Goal: Task Accomplishment & Management: Complete application form

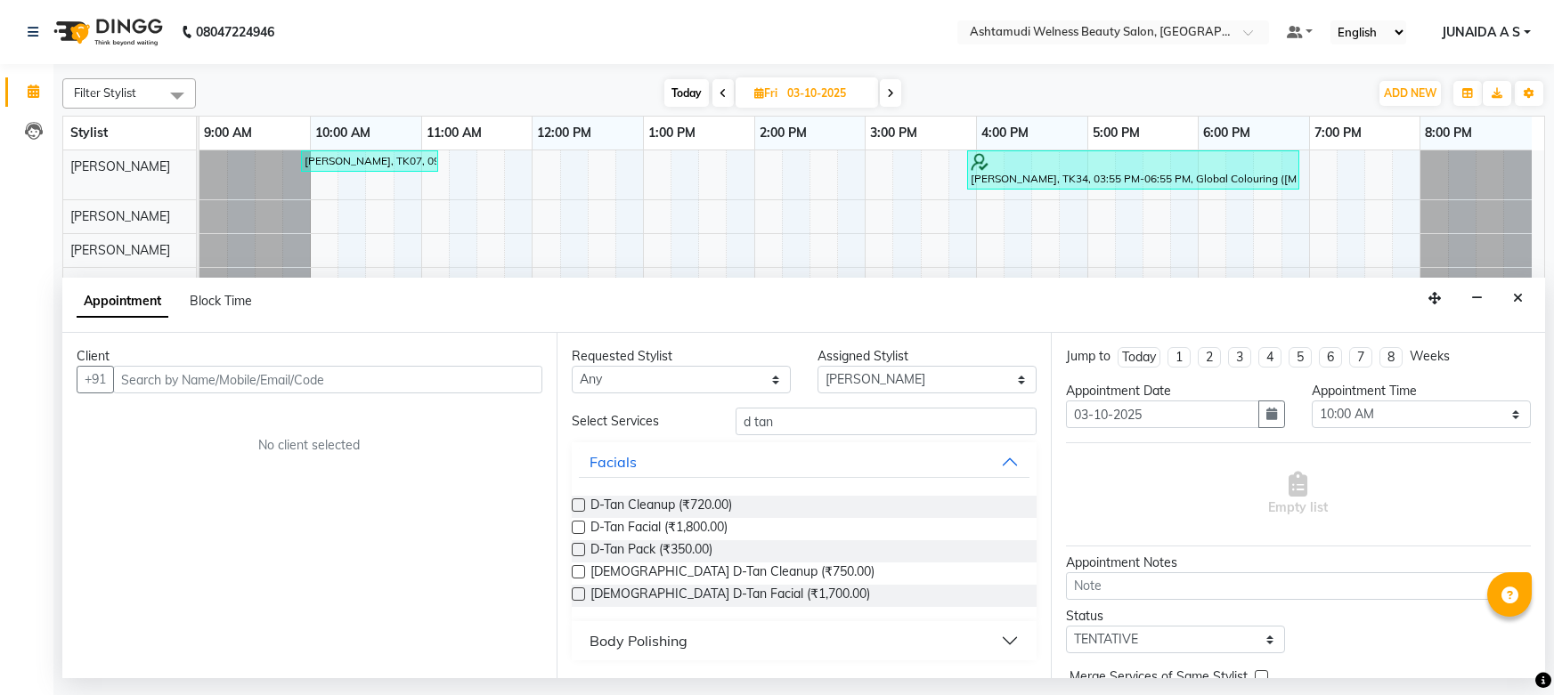
select select "25976"
select select "600"
select select "tentative"
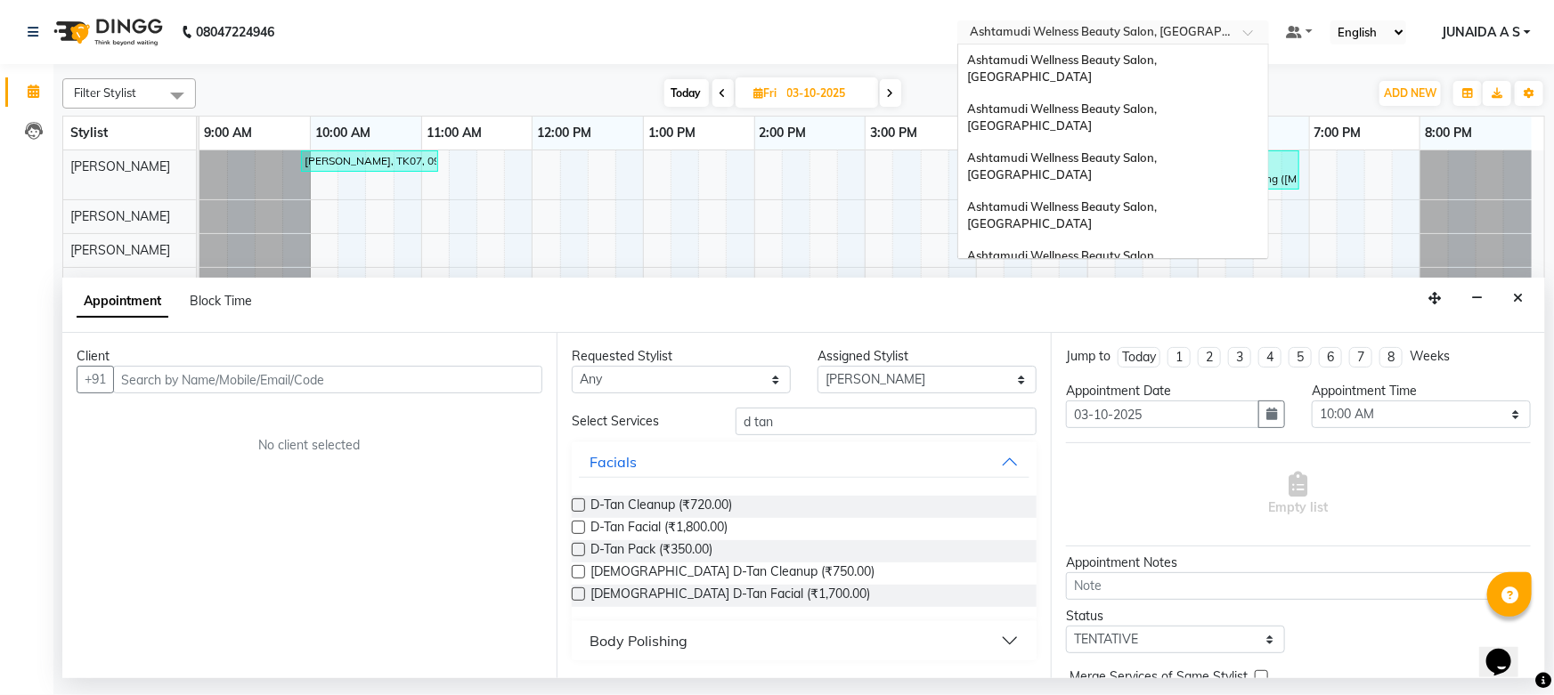
click at [1246, 26] on div at bounding box center [1113, 34] width 312 height 18
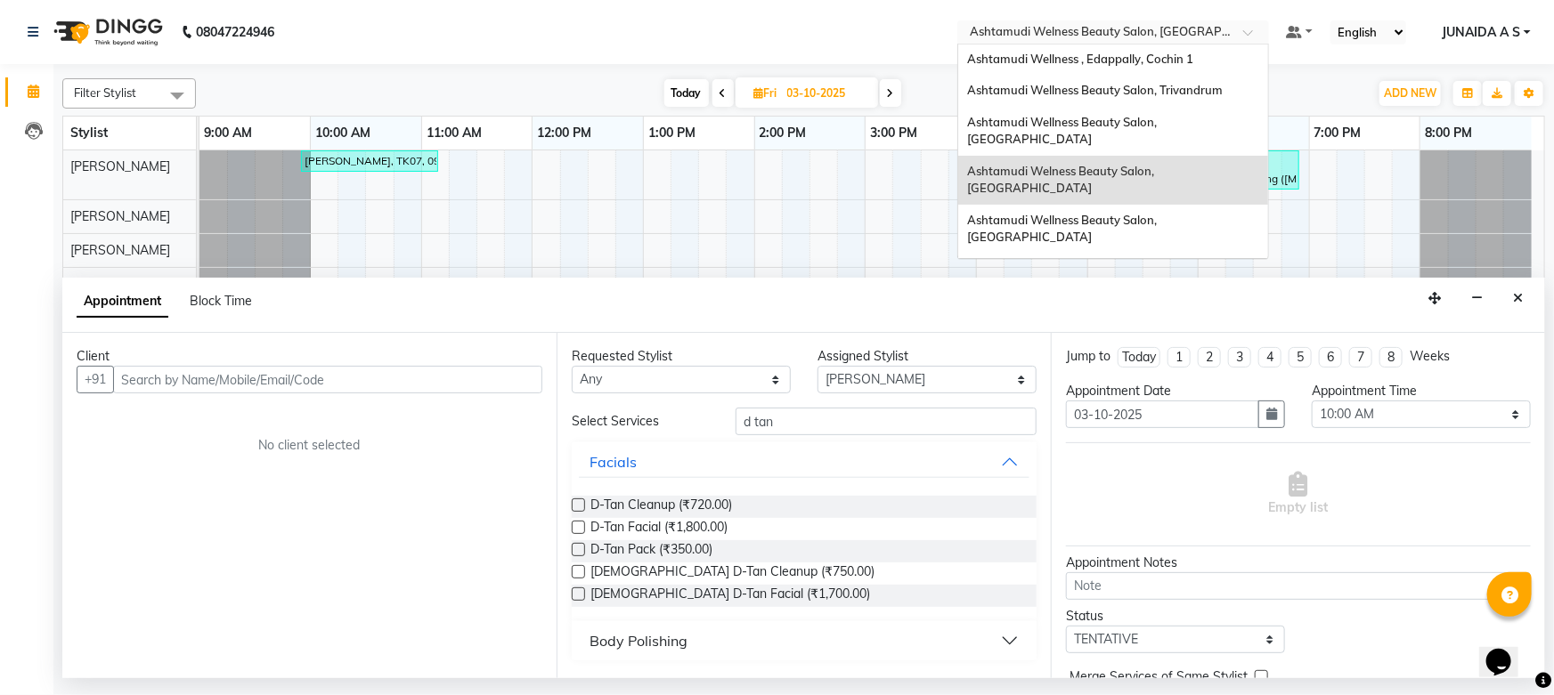
click at [1122, 164] on span "Ashtamudi Welness Beauty Salon, [GEOGRAPHIC_DATA]" at bounding box center [1062, 180] width 190 height 32
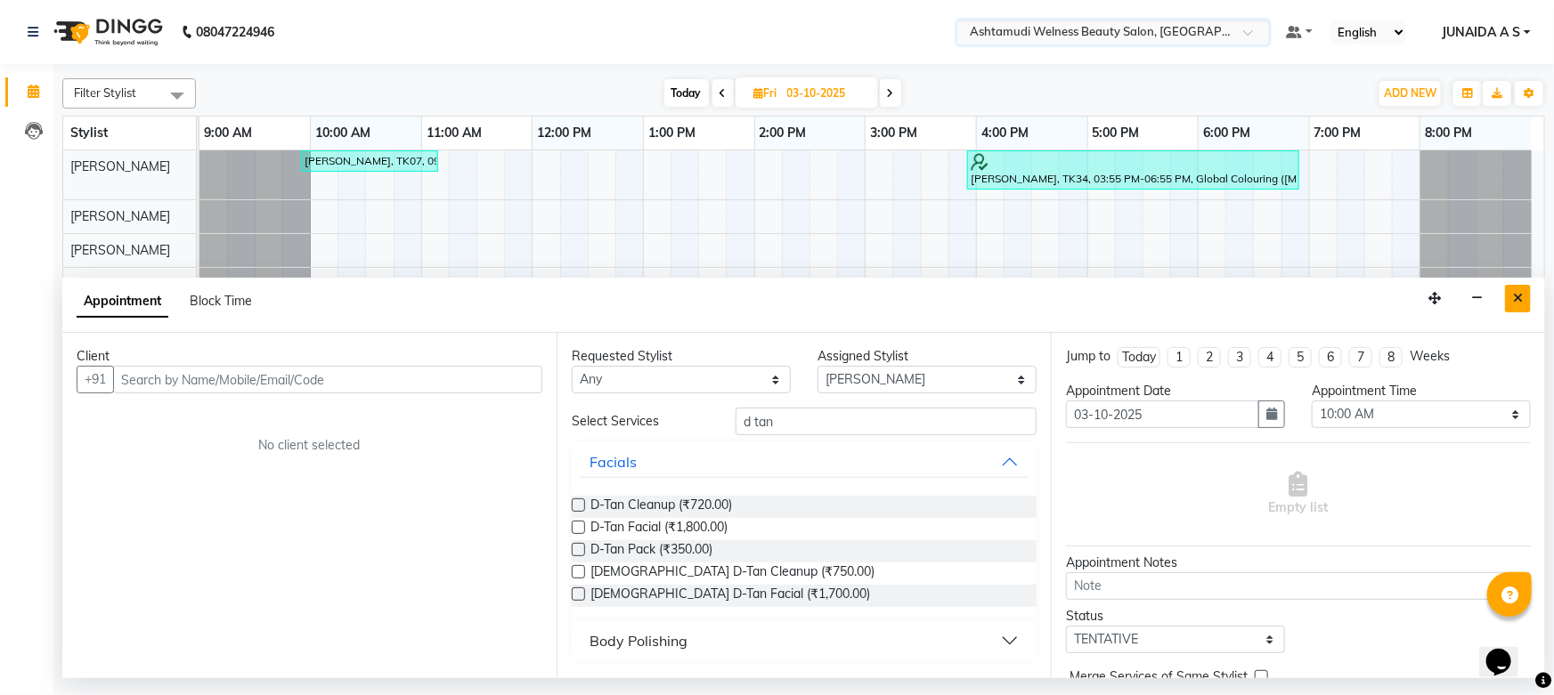
click at [1518, 292] on icon "Close" at bounding box center [1518, 298] width 10 height 12
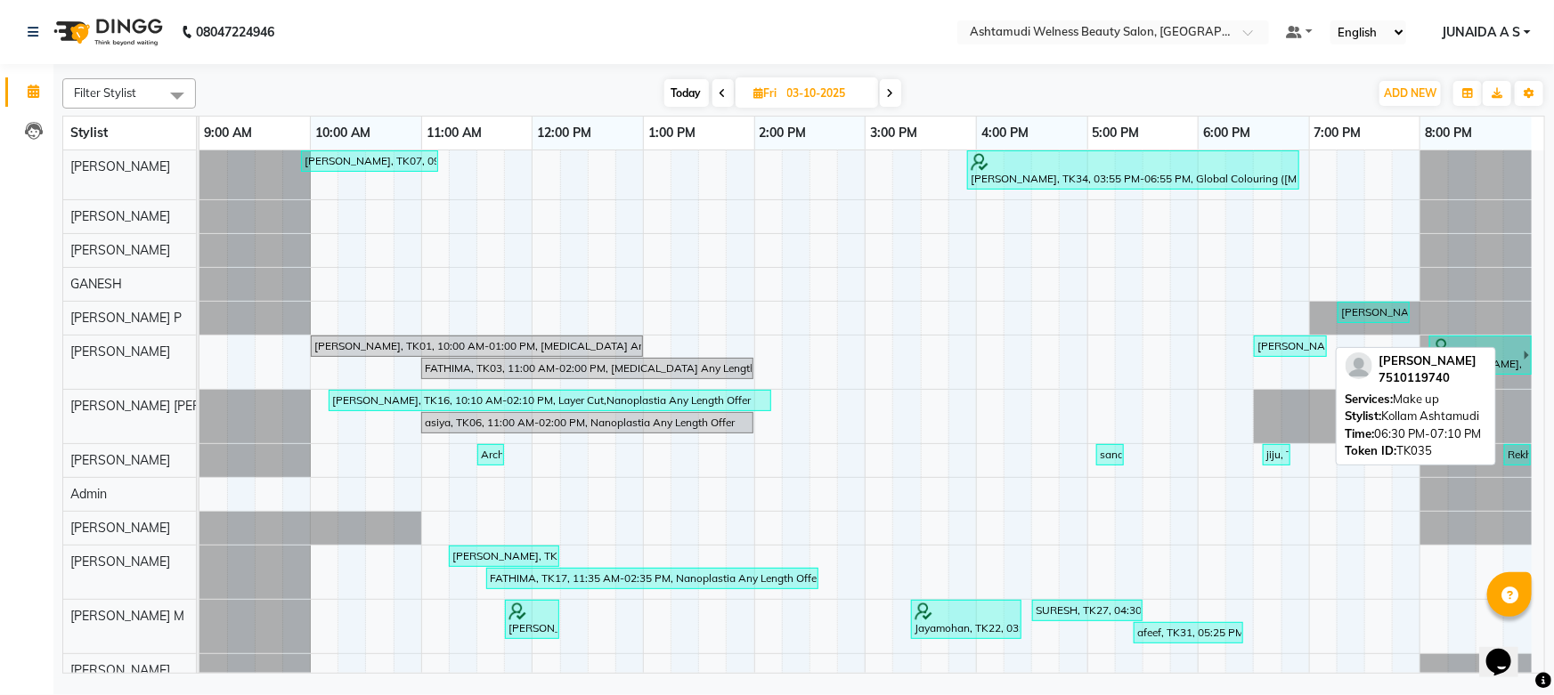
click at [1294, 355] on link "[PERSON_NAME], TK35, 06:30 PM-07:10 PM, Make up" at bounding box center [1290, 346] width 73 height 21
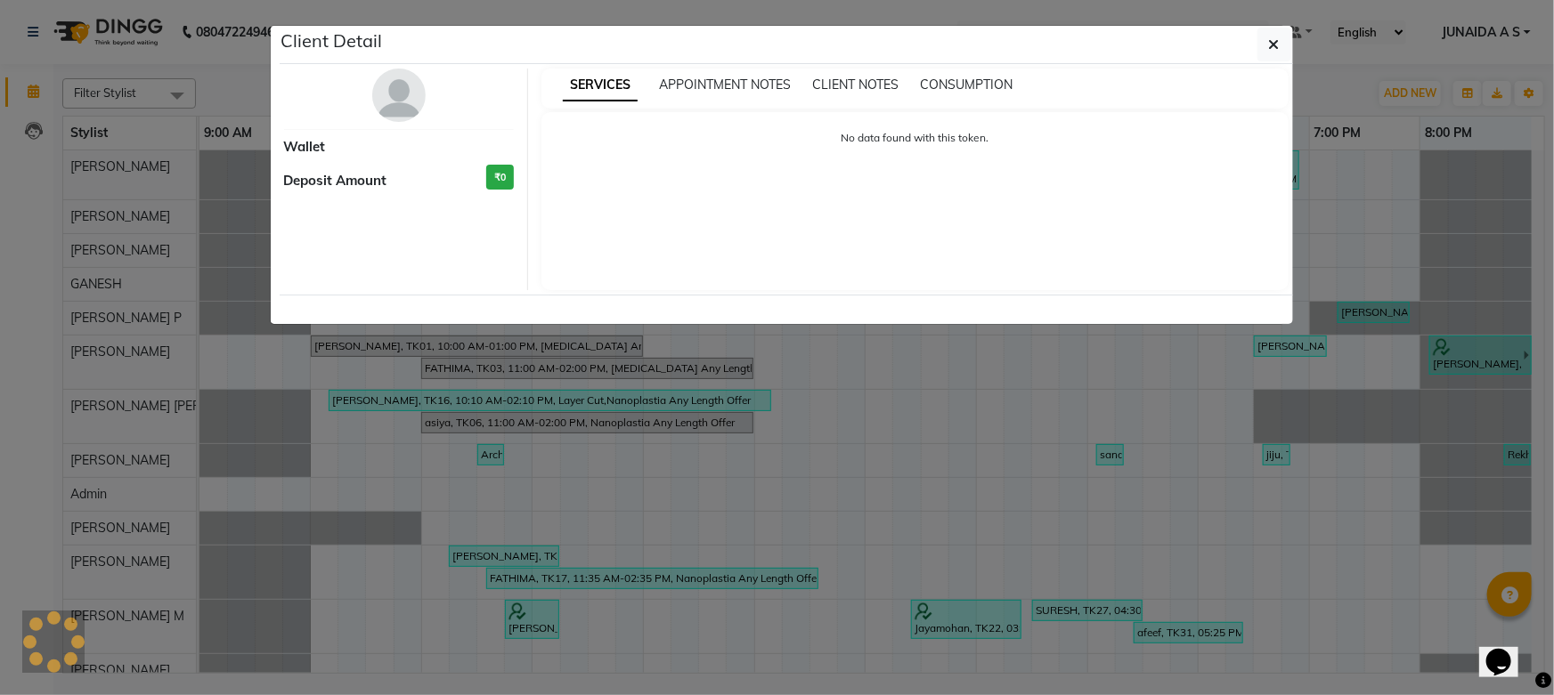
select select "3"
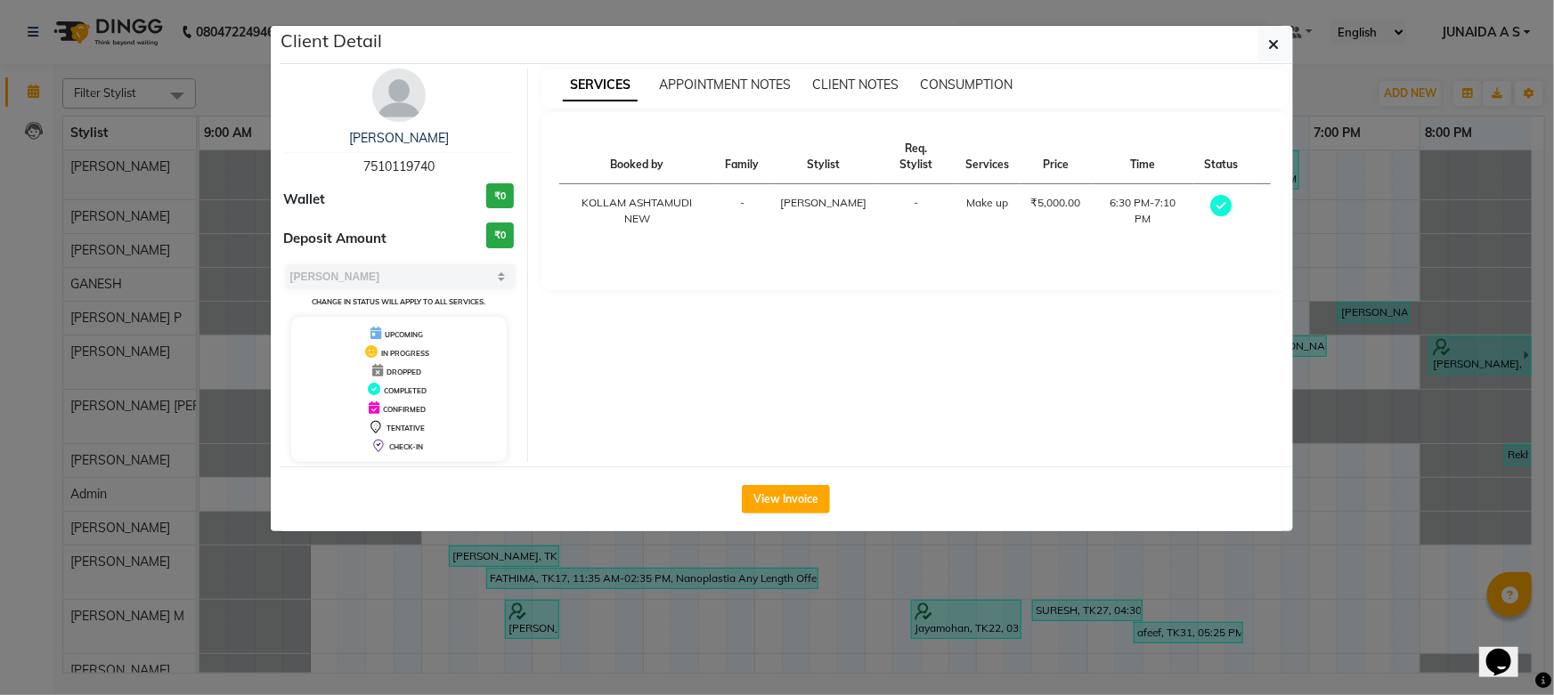
drag, startPoint x: 436, startPoint y: 166, endPoint x: 309, endPoint y: 123, distance: 134.3
click at [309, 123] on div "[PERSON_NAME] 7510119740 Wallet ₹0 Deposit Amount ₹0 Select MARK DONE UPCOMING …" at bounding box center [400, 266] width 258 height 394
click at [512, 170] on div "[PERSON_NAME] 7510119740" at bounding box center [399, 152] width 231 height 47
drag, startPoint x: 421, startPoint y: 166, endPoint x: 352, endPoint y: 167, distance: 69.4
click at [352, 167] on div "[PERSON_NAME] 7510119740" at bounding box center [399, 152] width 231 height 47
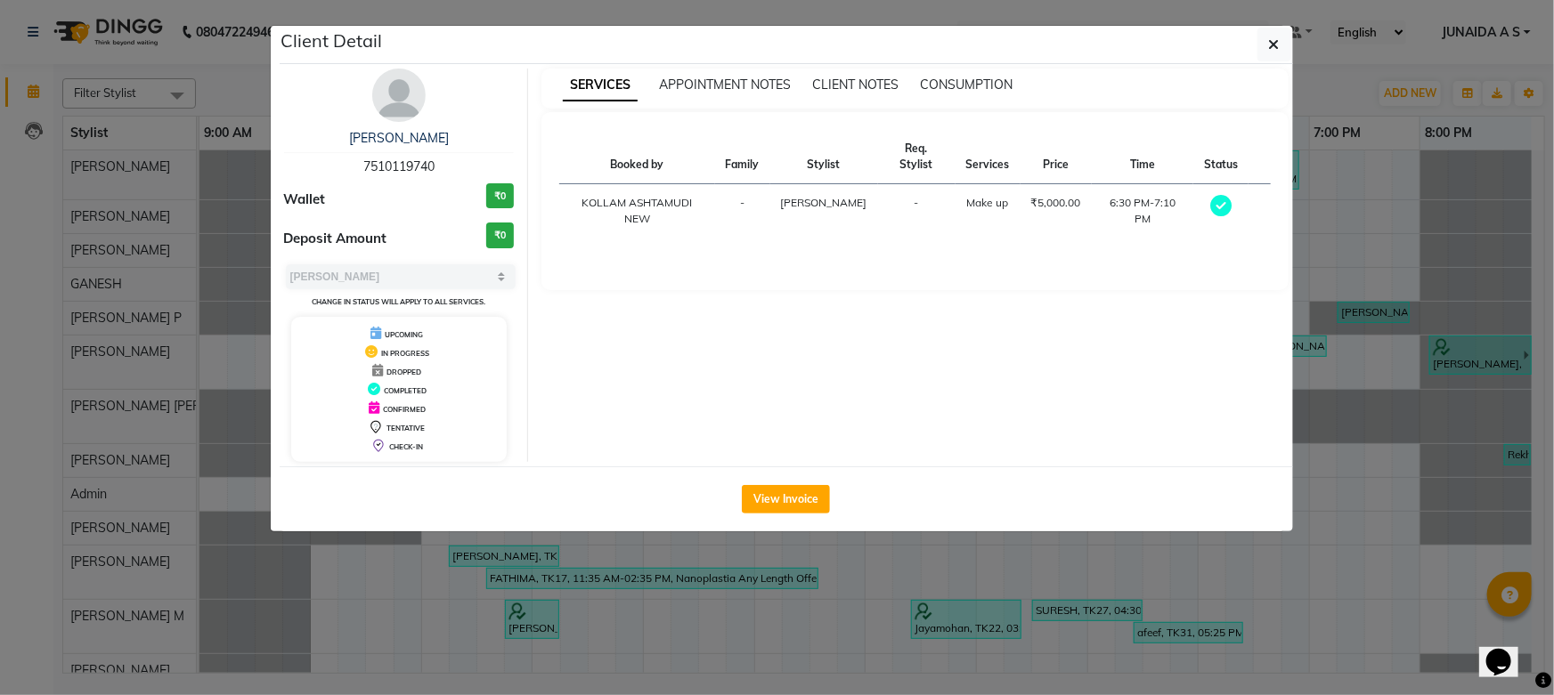
copy span "7510119740"
click at [1270, 47] on icon "button" at bounding box center [1274, 44] width 11 height 14
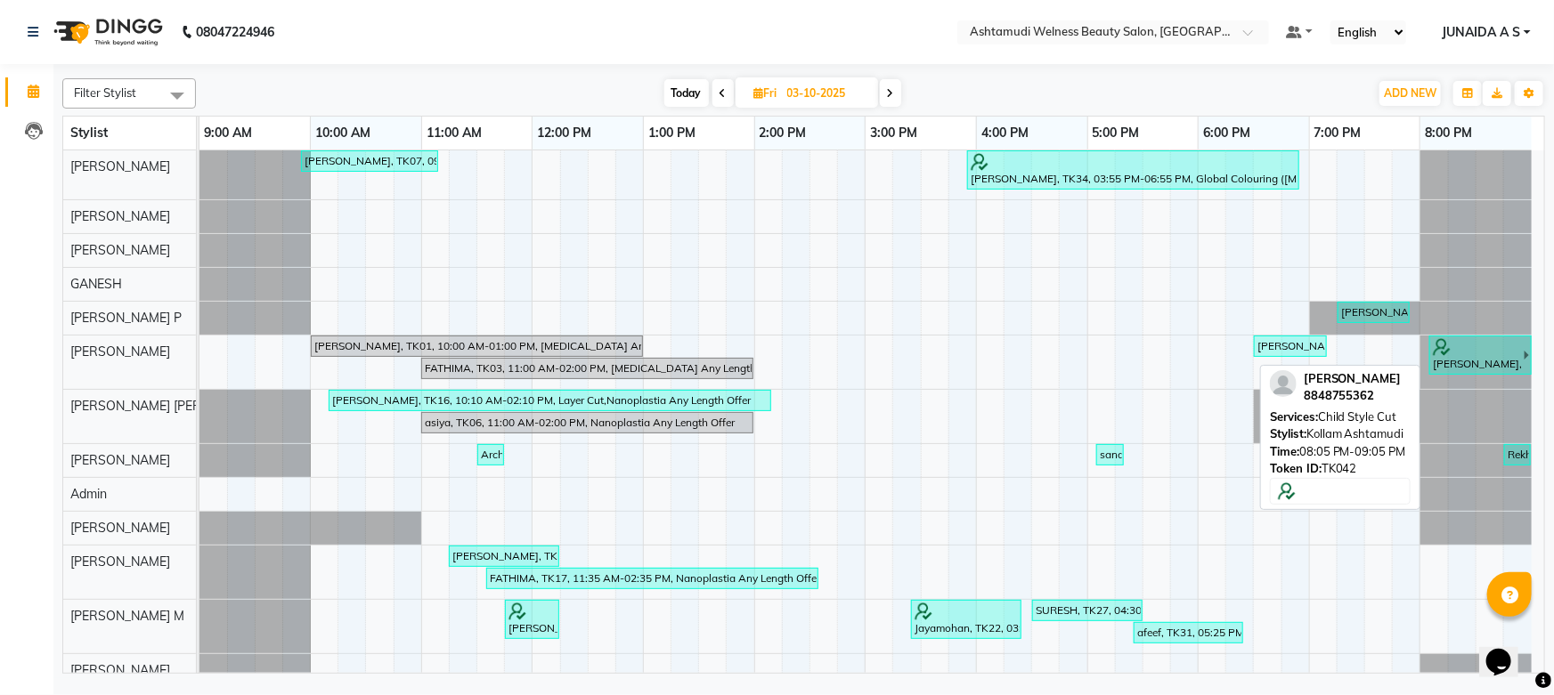
click at [1463, 350] on div at bounding box center [1476, 347] width 89 height 18
select select "3"
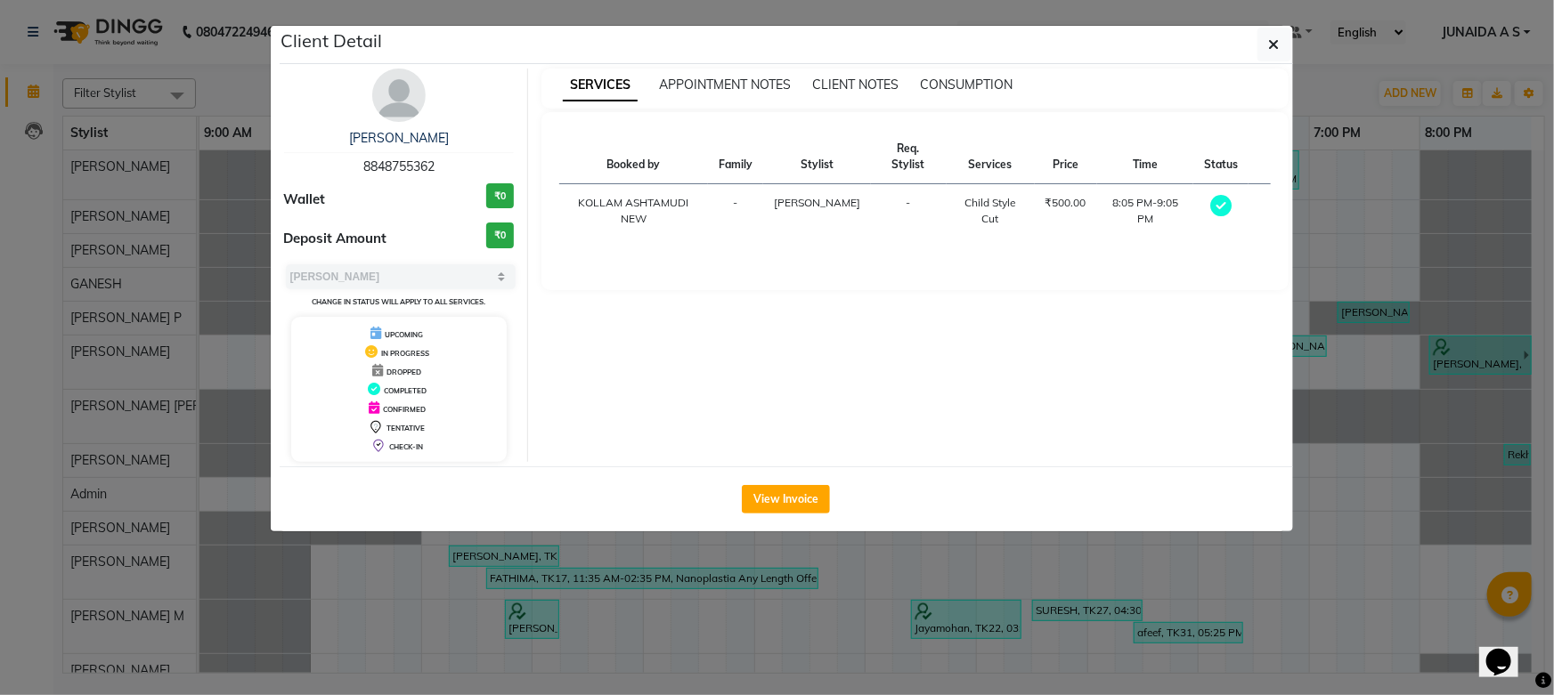
click at [1463, 350] on ngb-modal-window "Client Detail [PERSON_NAME] 8848755362 Wallet ₹0 Deposit Amount ₹0 Select MARK …" at bounding box center [777, 347] width 1554 height 695
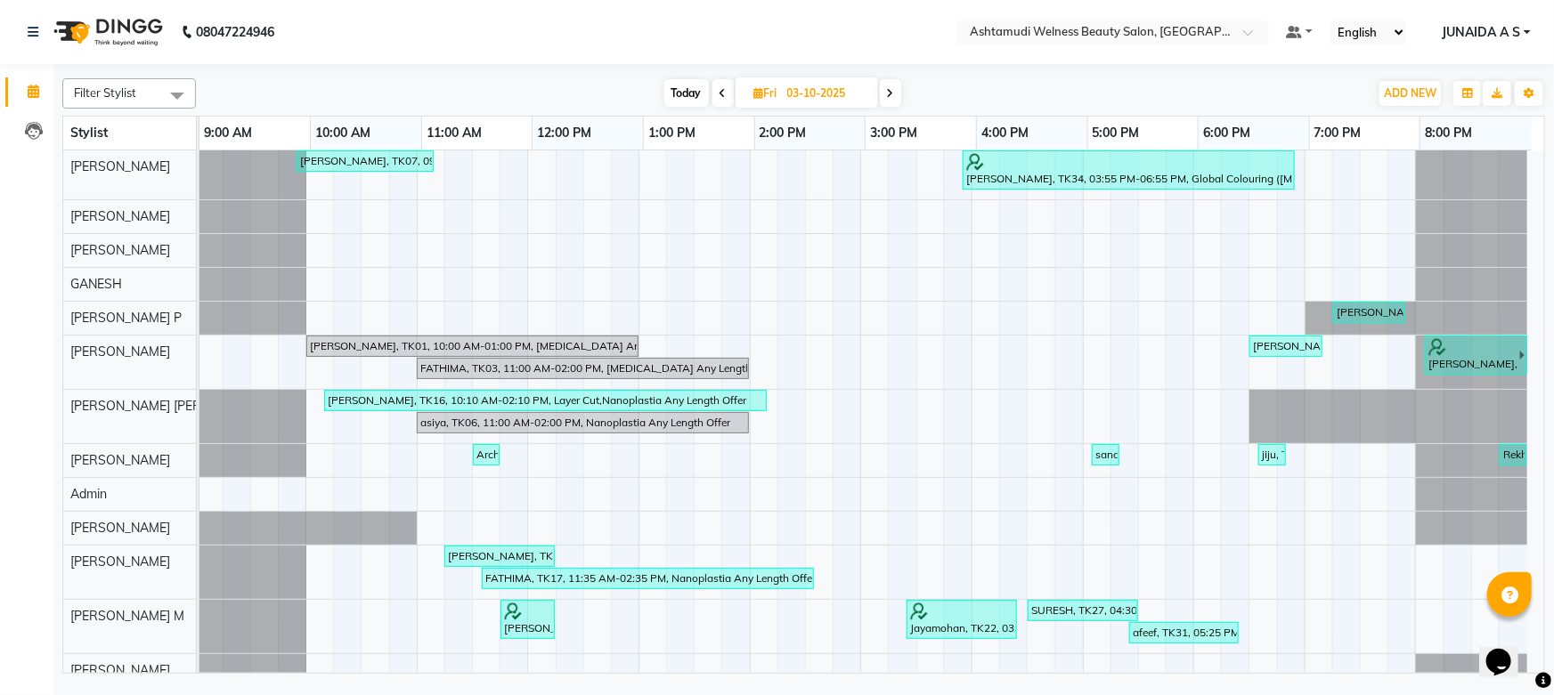
scroll to position [0, 0]
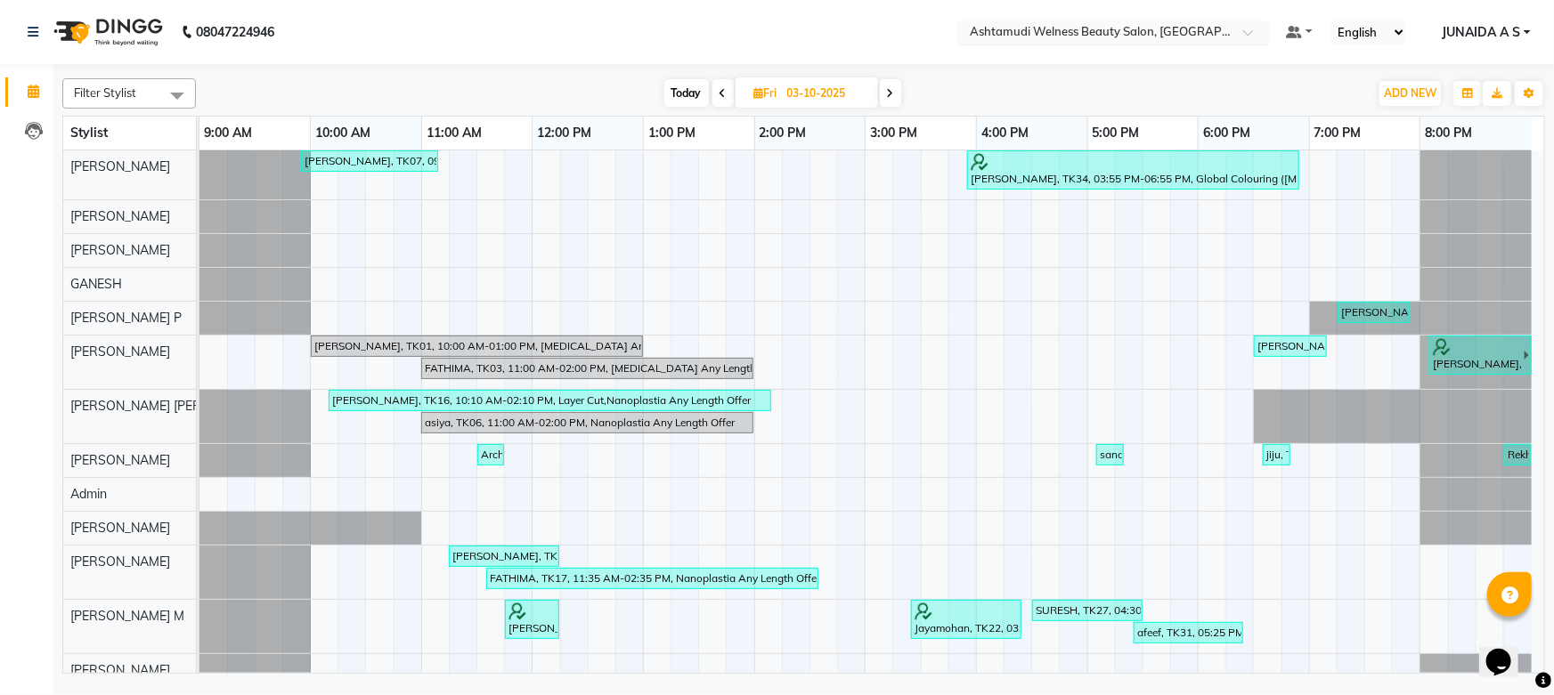
click at [1214, 25] on input "text" at bounding box center [1095, 34] width 258 height 18
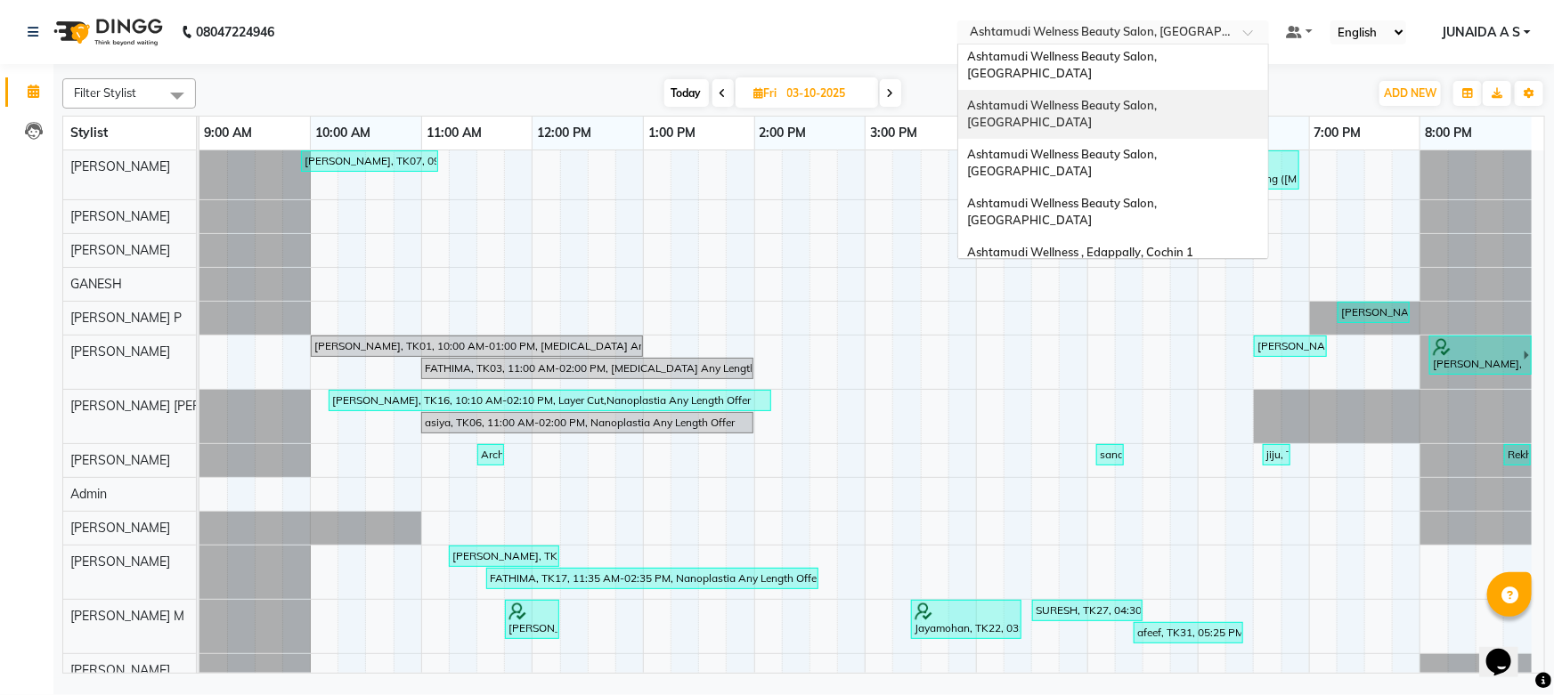
scroll to position [80, 0]
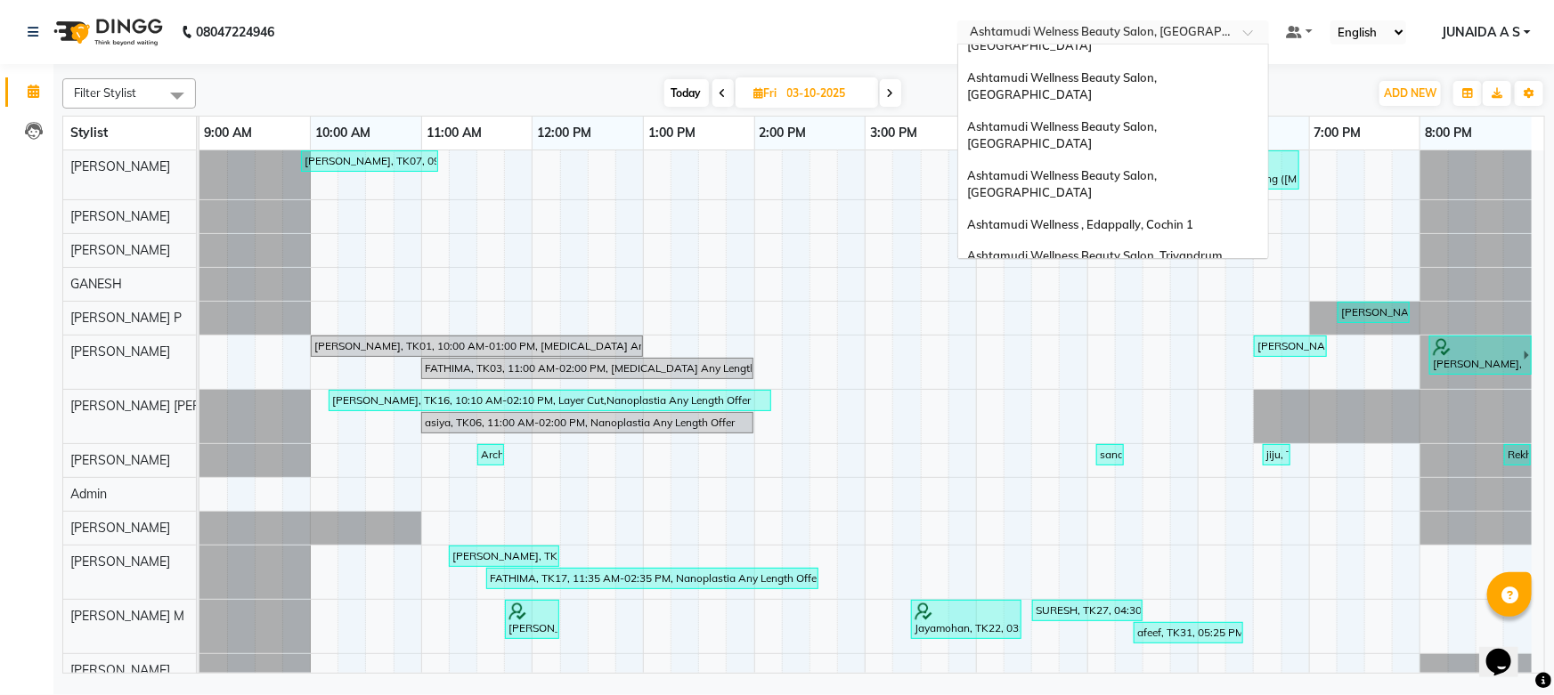
click at [1212, 272] on div "Ashtamudi Wellness Beauty Salon, [GEOGRAPHIC_DATA]" at bounding box center [1113, 296] width 310 height 49
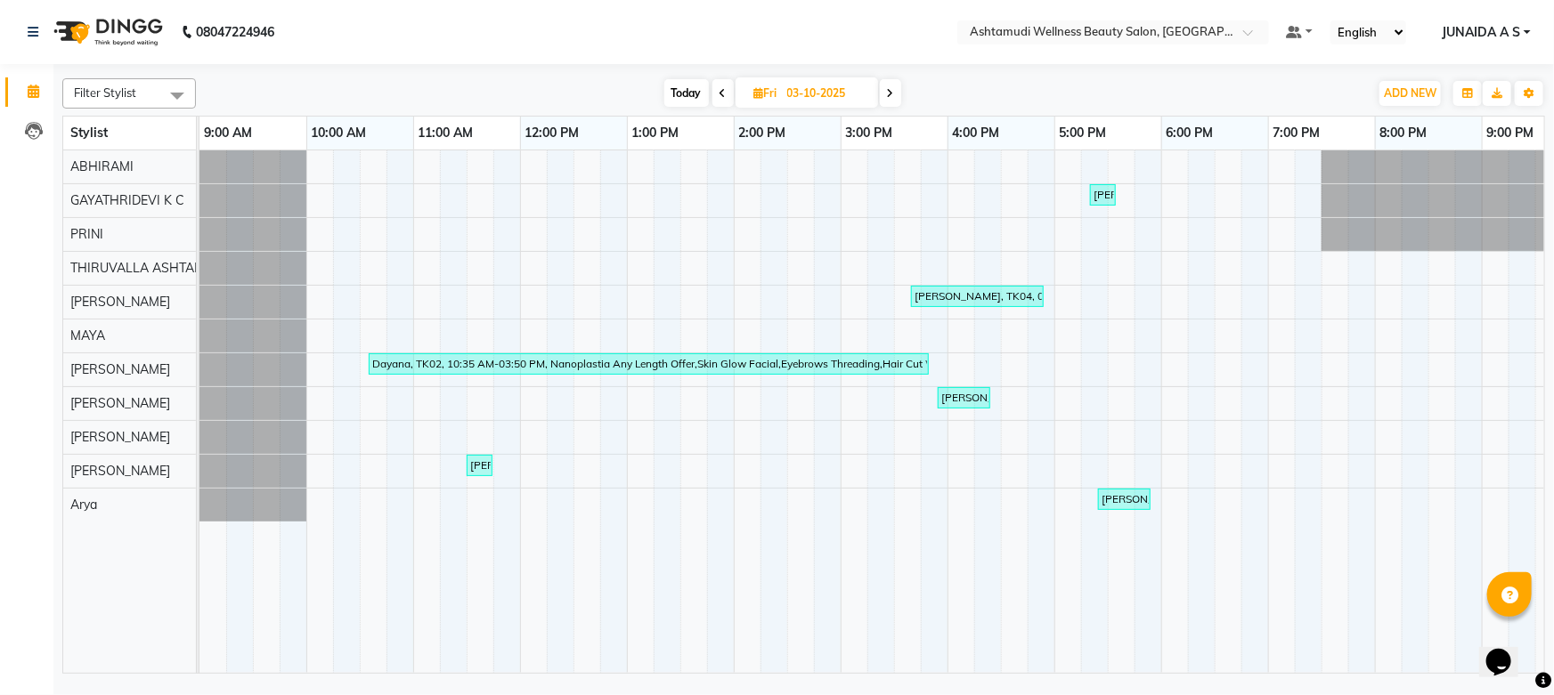
click at [890, 93] on icon at bounding box center [890, 93] width 7 height 11
type input "04-10-2025"
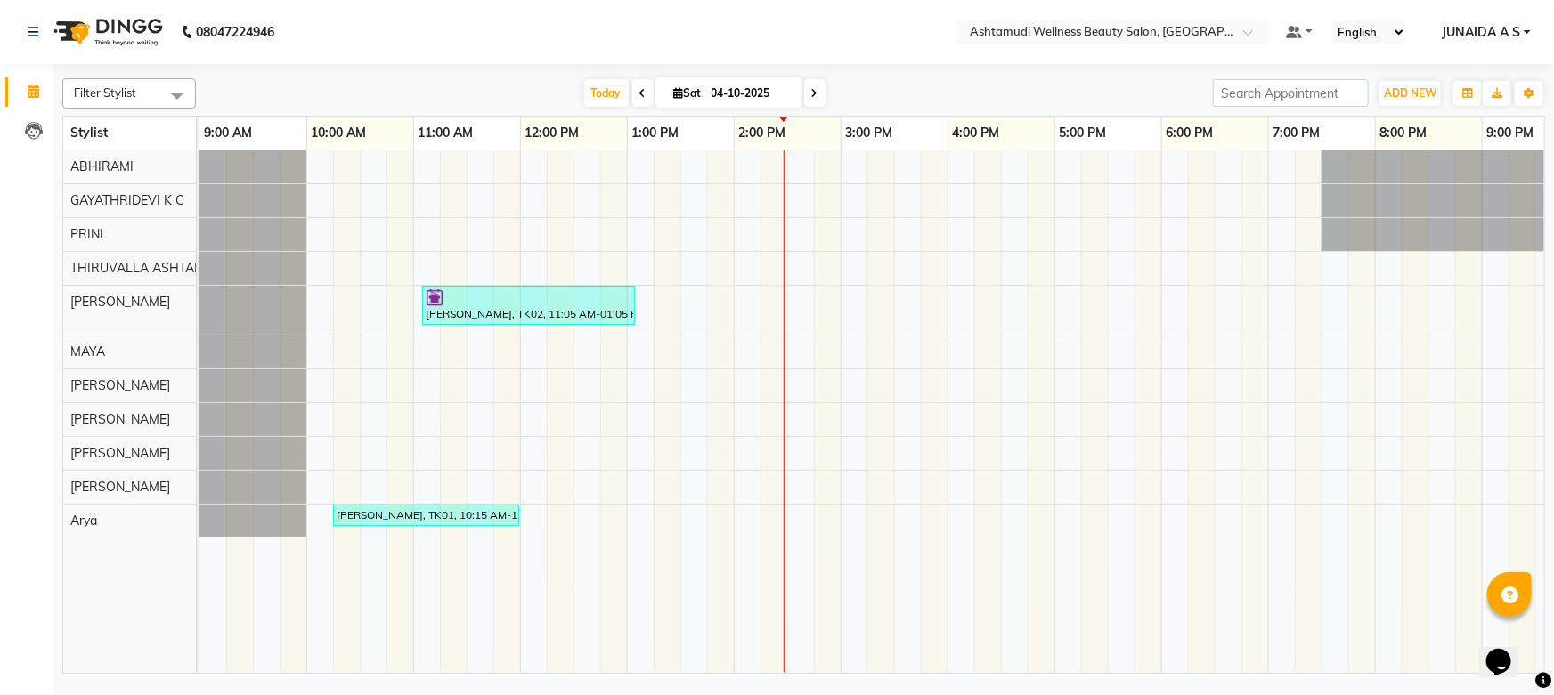
scroll to position [0, 150]
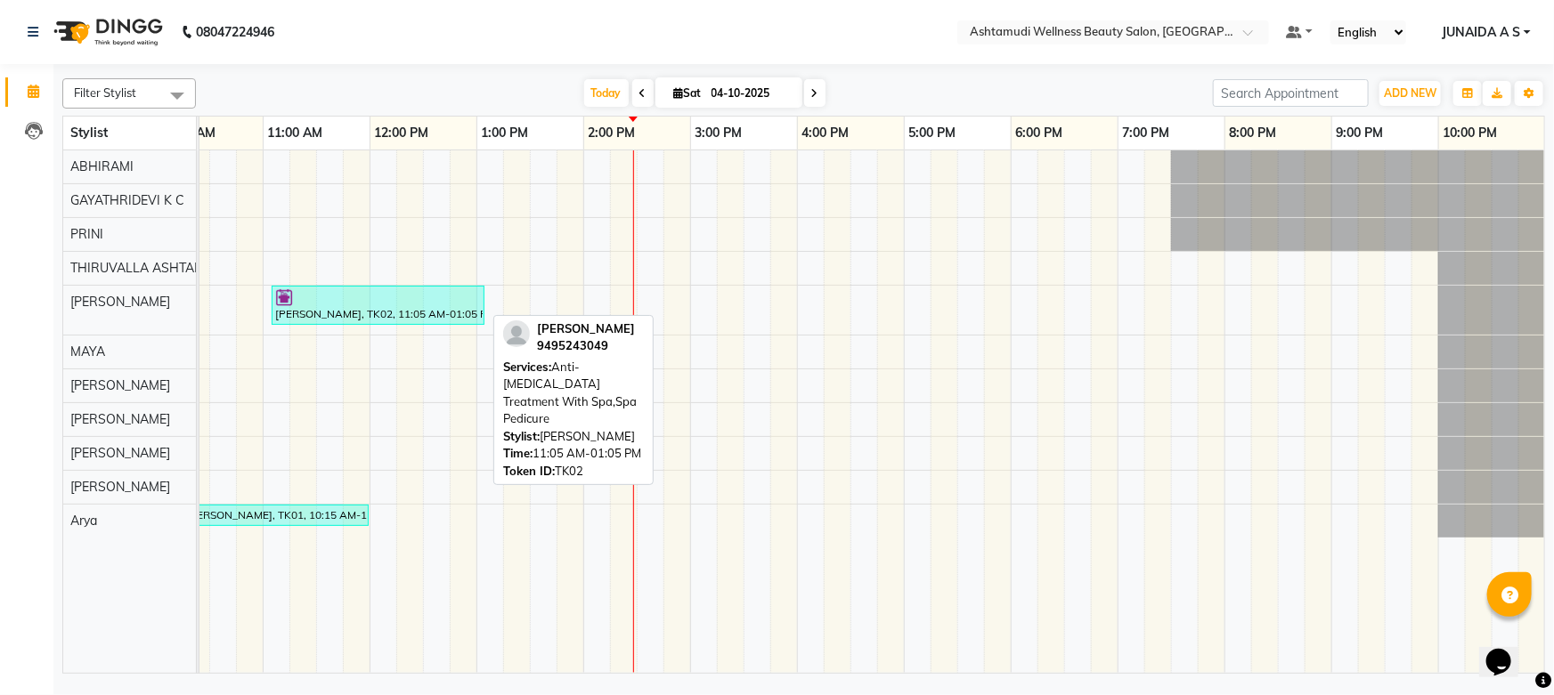
click at [344, 295] on div at bounding box center [378, 297] width 206 height 18
select select "3"
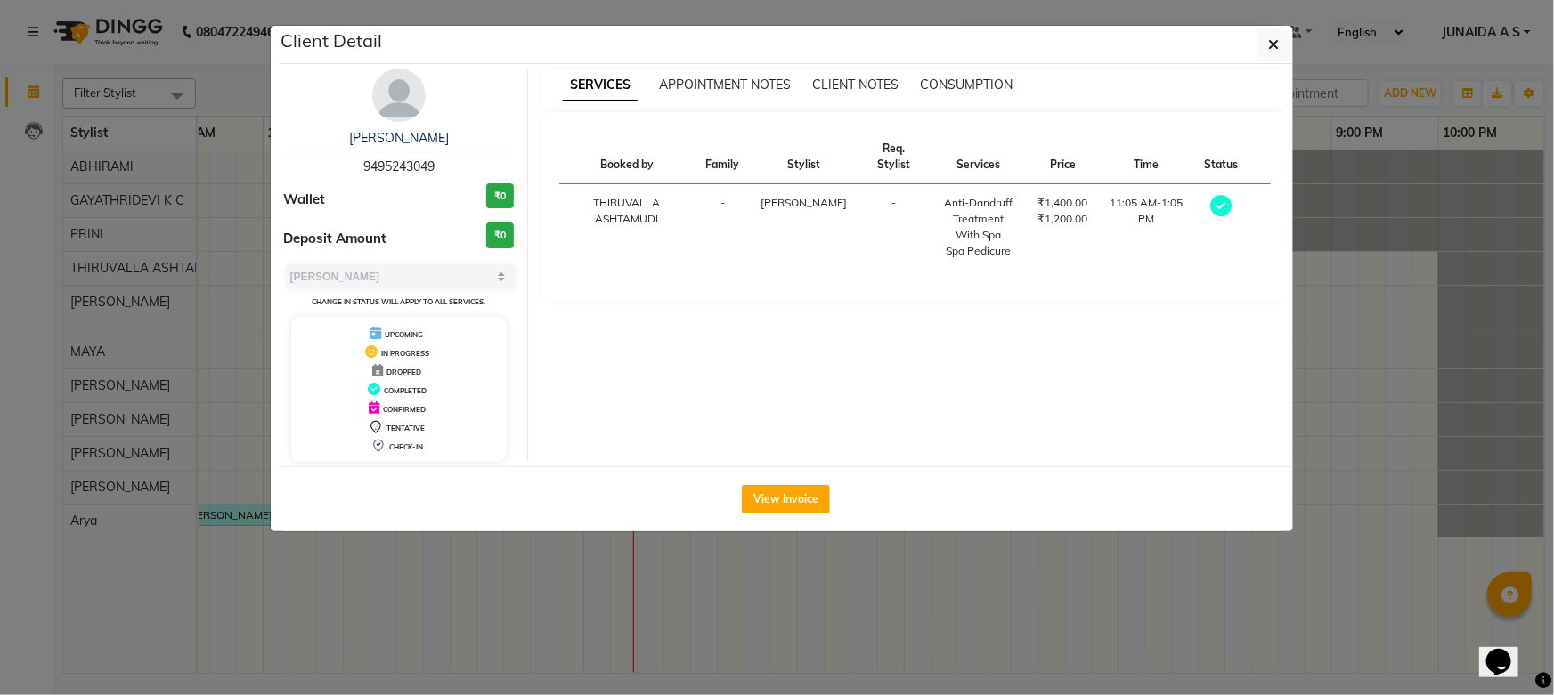
click at [1545, 507] on ngb-modal-window "Client Detail Parvathy 9495243049 Wallet ₹0 Deposit Amount ₹0 Select MARK DONE …" at bounding box center [777, 347] width 1554 height 695
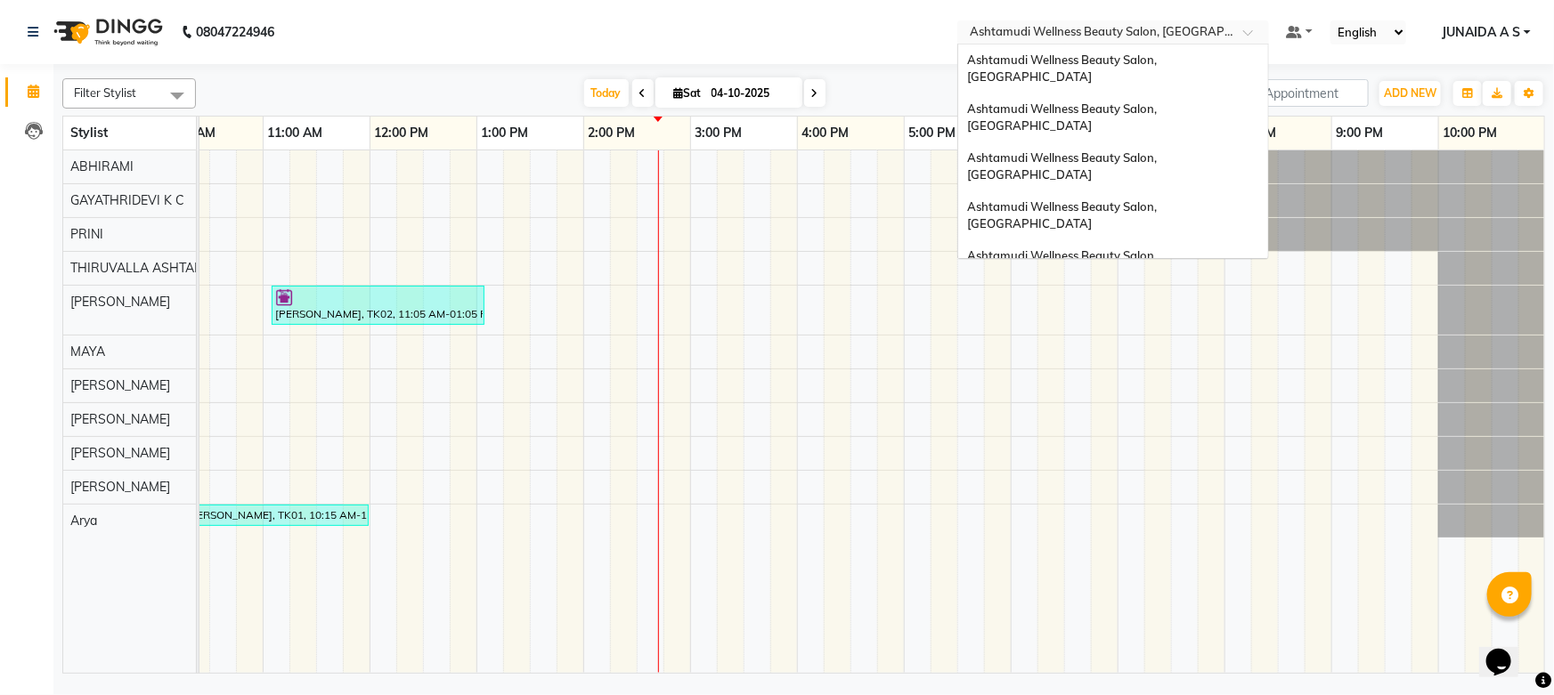
click at [1171, 36] on input "text" at bounding box center [1095, 34] width 258 height 18
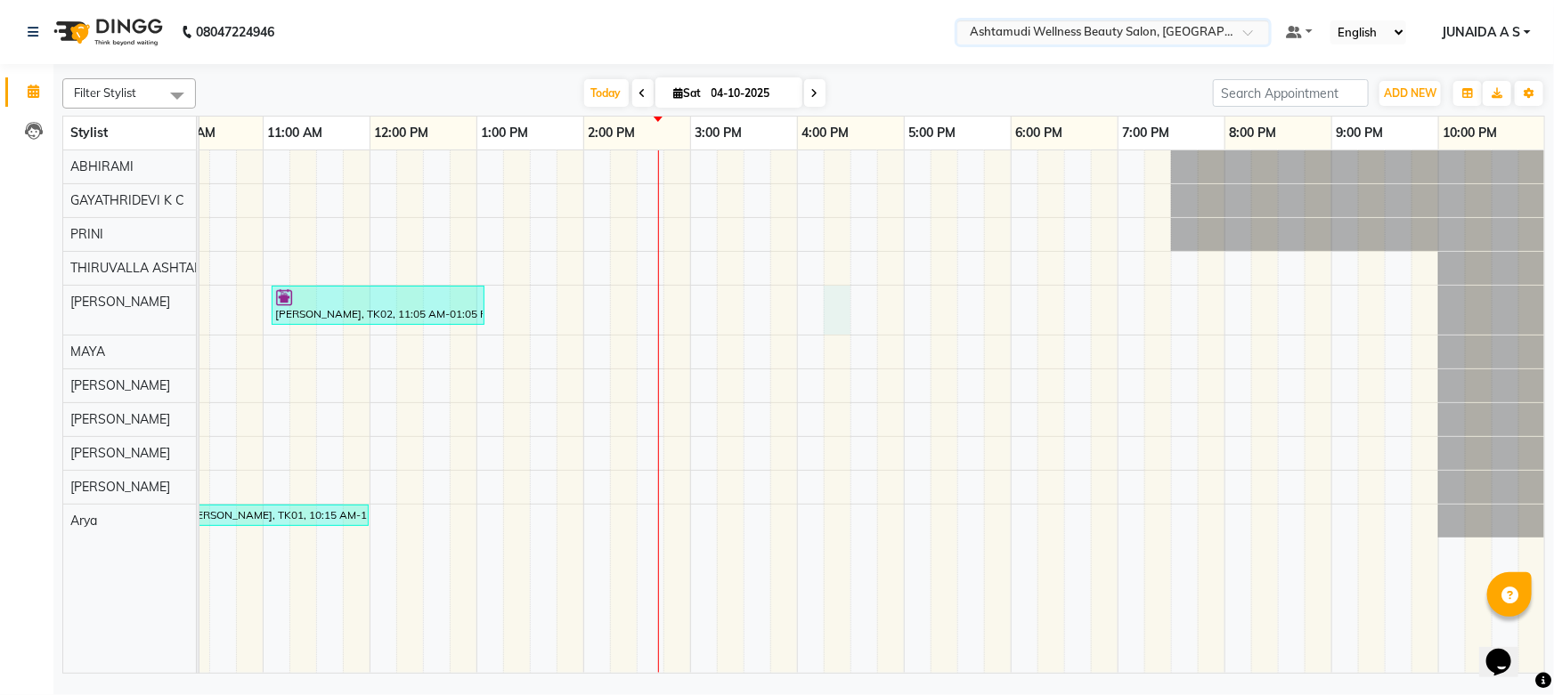
click at [835, 303] on div "Parvathy, TK02, 11:05 AM-01:05 PM, Anti-Dandruff Treatment With Spa,Spa Pedicur…" at bounding box center [797, 411] width 1496 height 523
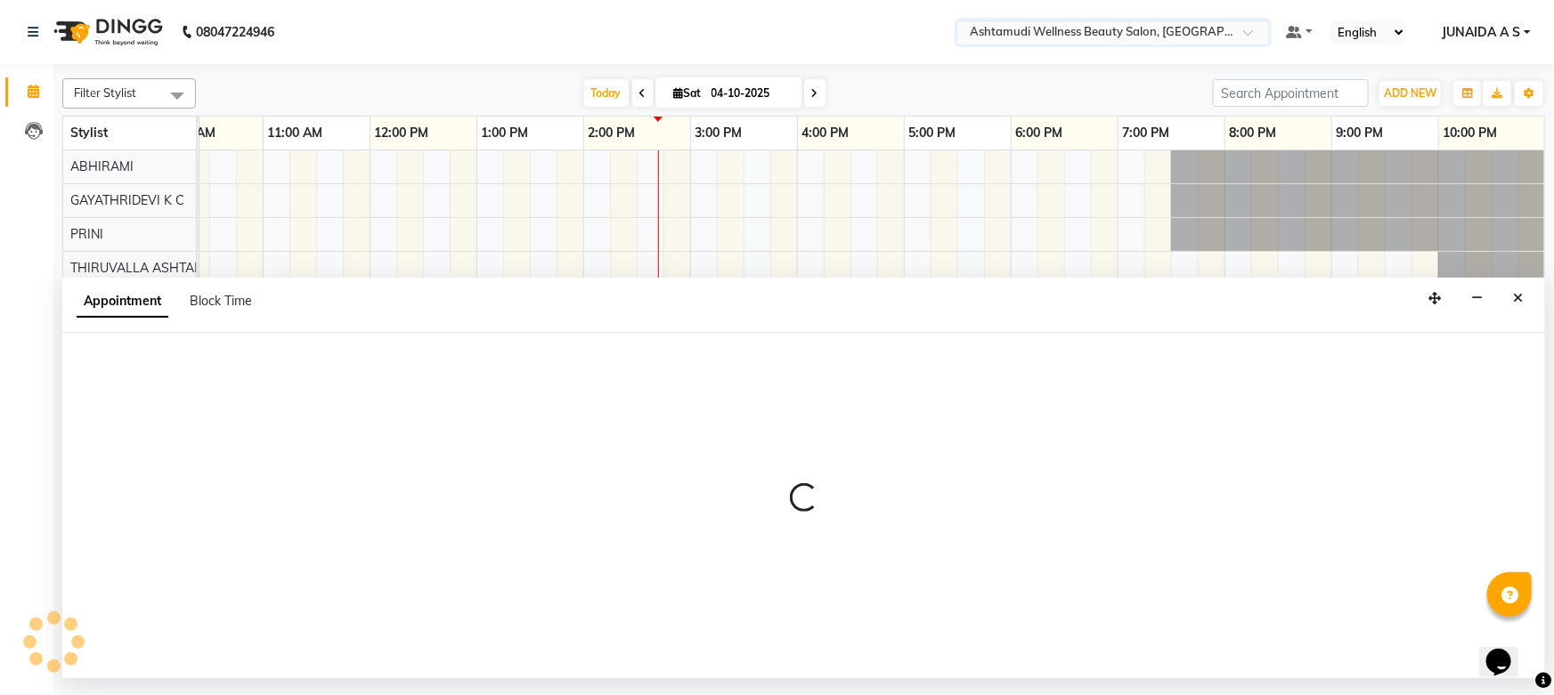
select select "29016"
select select "975"
select select "tentative"
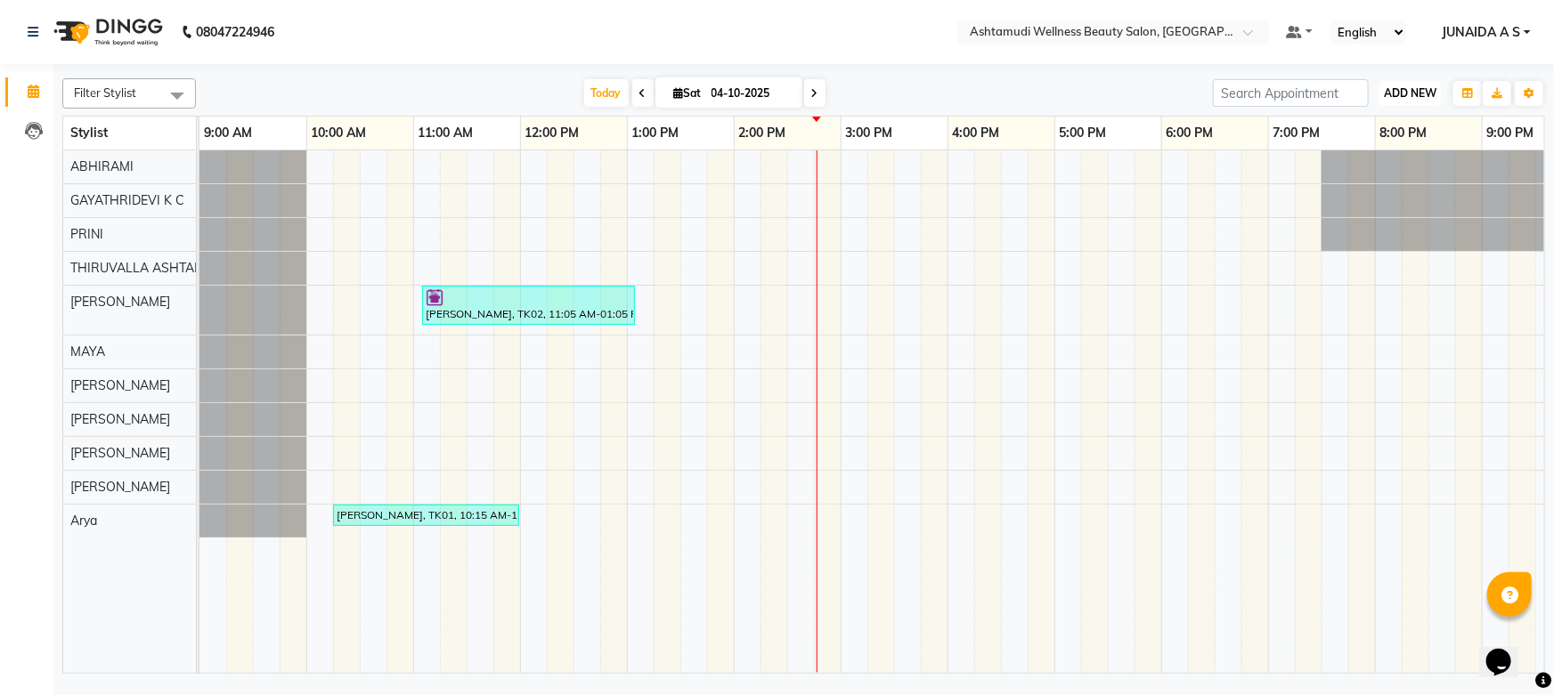
click at [1422, 93] on span "ADD NEW" at bounding box center [1410, 92] width 53 height 13
click at [1379, 124] on button "Add Appointment" at bounding box center [1370, 127] width 141 height 23
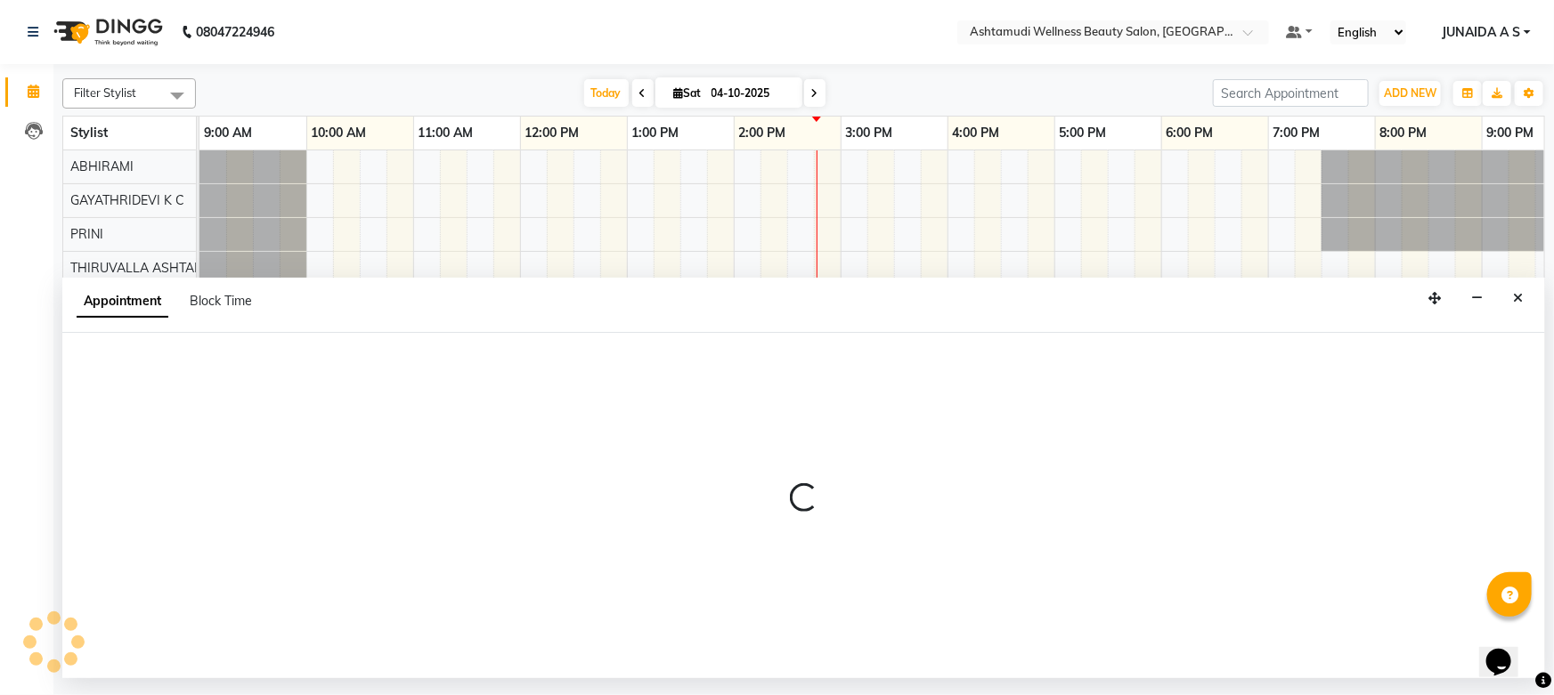
select select "600"
select select "tentative"
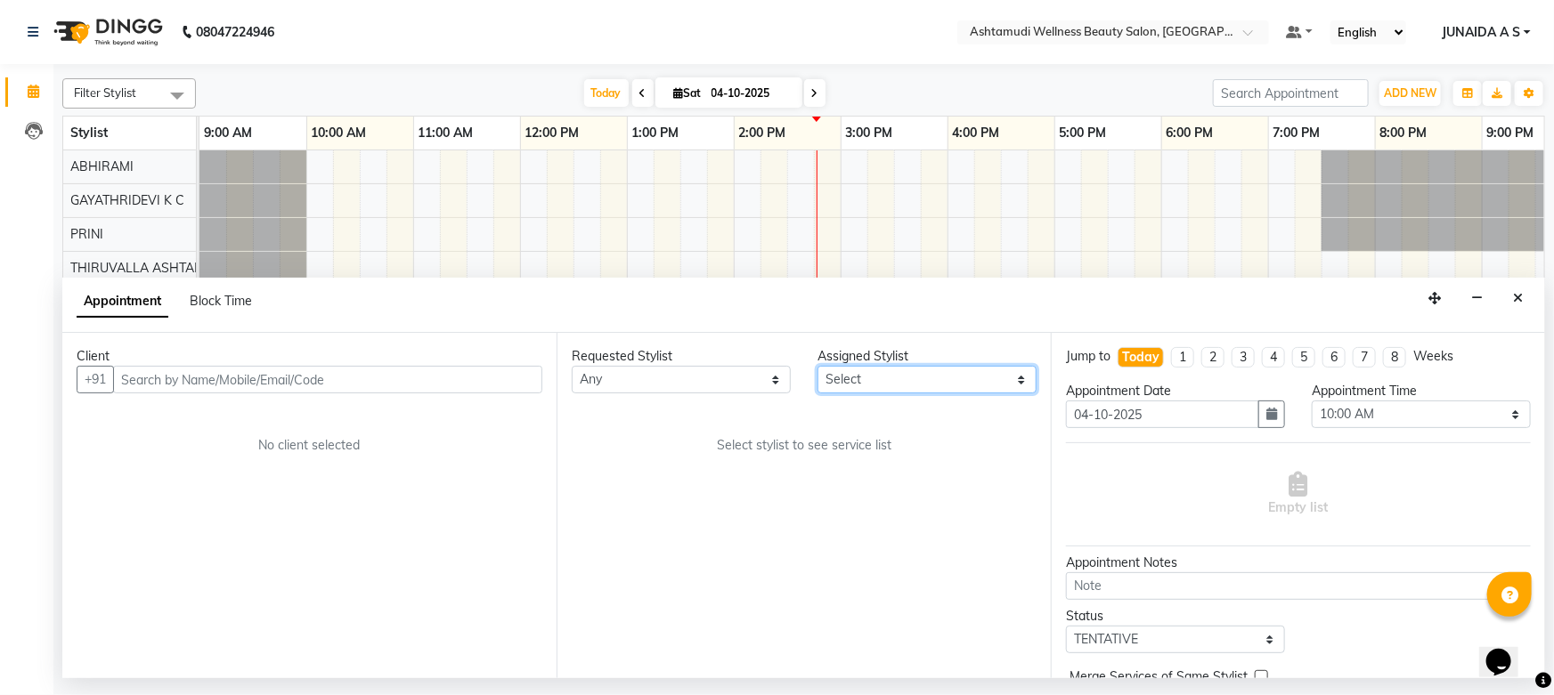
click at [868, 374] on select "Select ABHIRAMI Arya Eshani GAYATHRIDEVI K C Jisna KHEM MAYA MAYA PRINI RINA RA…" at bounding box center [926, 380] width 219 height 28
select select "26992"
click at [817, 366] on select "Select ABHIRAMI Arya Eshani GAYATHRIDEVI K C Jisna KHEM MAYA MAYA PRINI RINA RA…" at bounding box center [926, 380] width 219 height 28
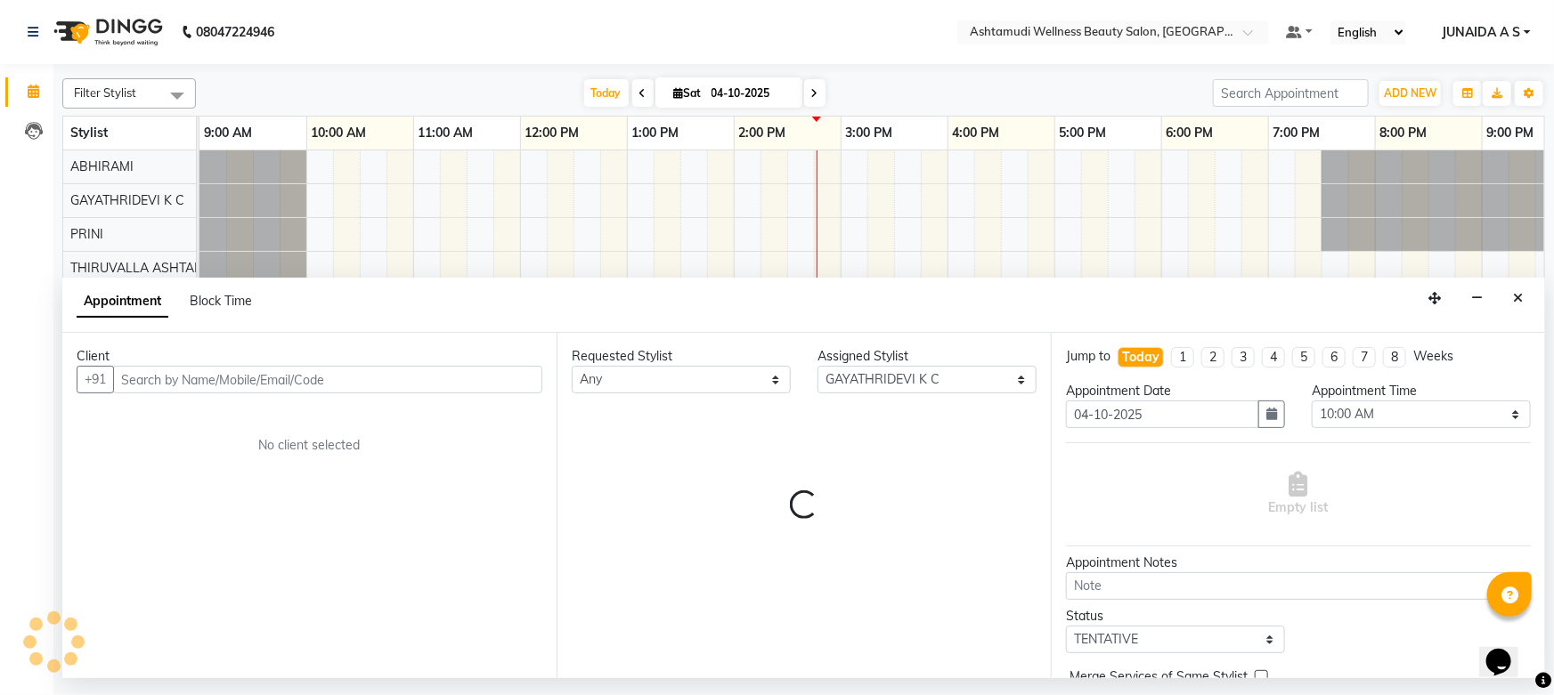
click at [749, 419] on div "Requested Stylist Any ABHIRAMI Arya Eshani GAYATHRIDEVI K C Jisna KHEM MAYA MAY…" at bounding box center [803, 505] width 494 height 345
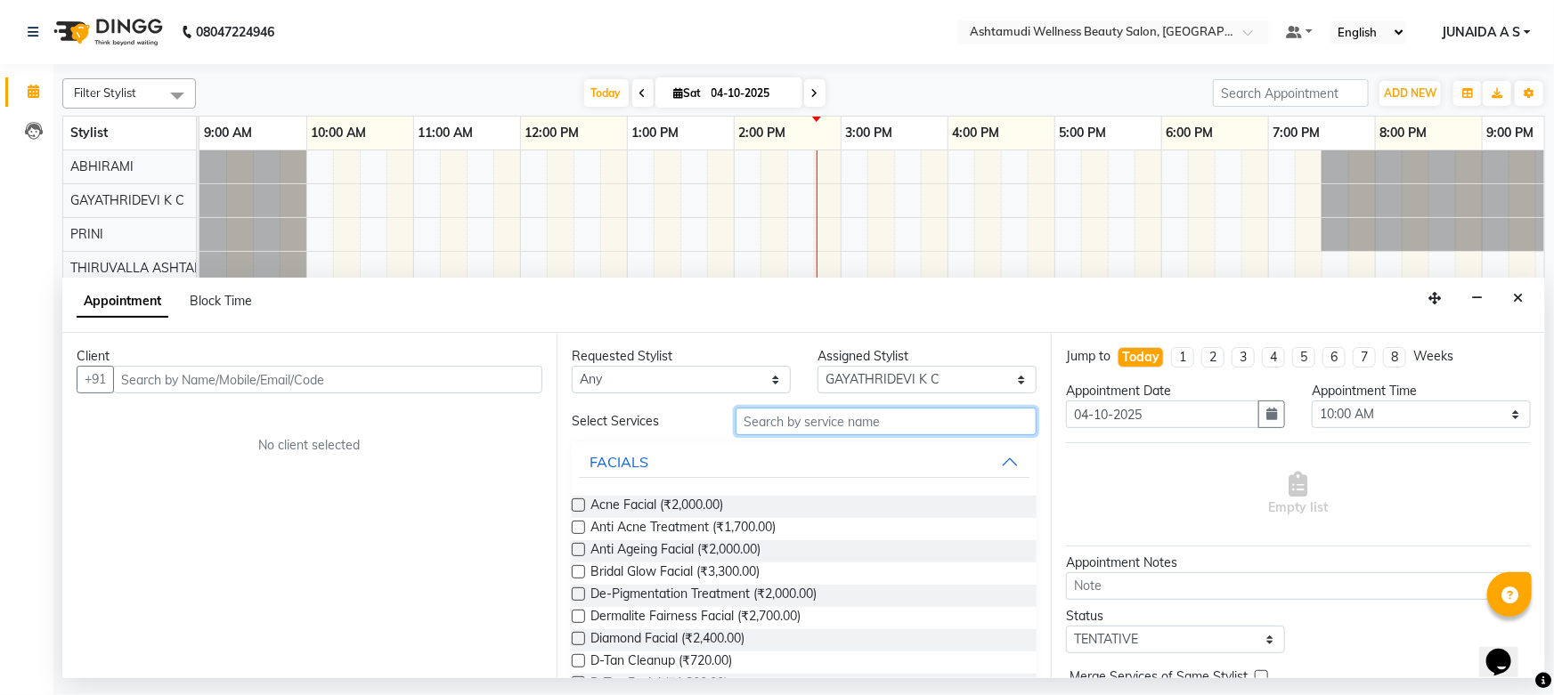
click at [780, 425] on input "text" at bounding box center [885, 422] width 301 height 28
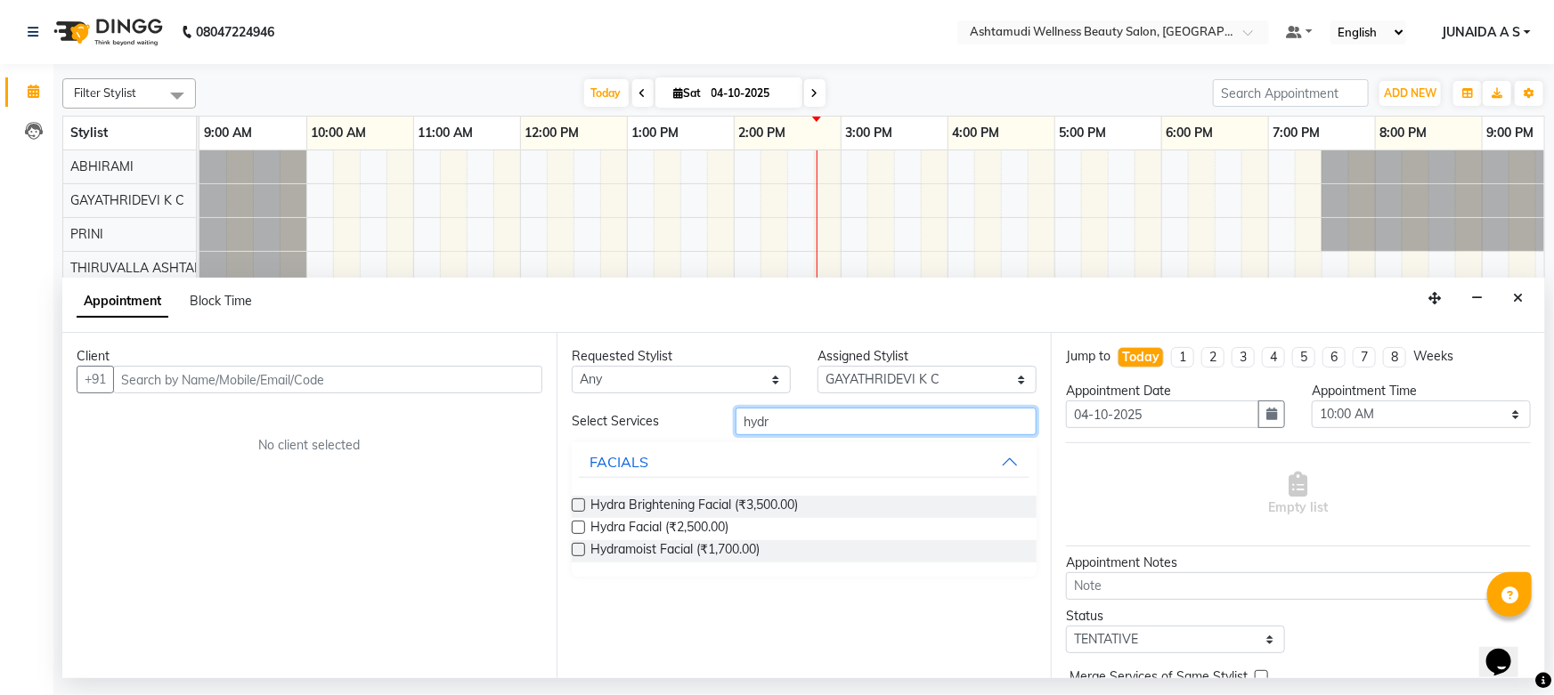
type input "hydr"
drag, startPoint x: 787, startPoint y: 419, endPoint x: 356, endPoint y: 372, distance: 433.5
click at [356, 372] on div "Client +91 No client selected Requested Stylist Any ABHIRAMI Arya Eshani GAYATH…" at bounding box center [803, 505] width 1482 height 345
type input "kor"
drag, startPoint x: 774, startPoint y: 409, endPoint x: 611, endPoint y: 403, distance: 163.0
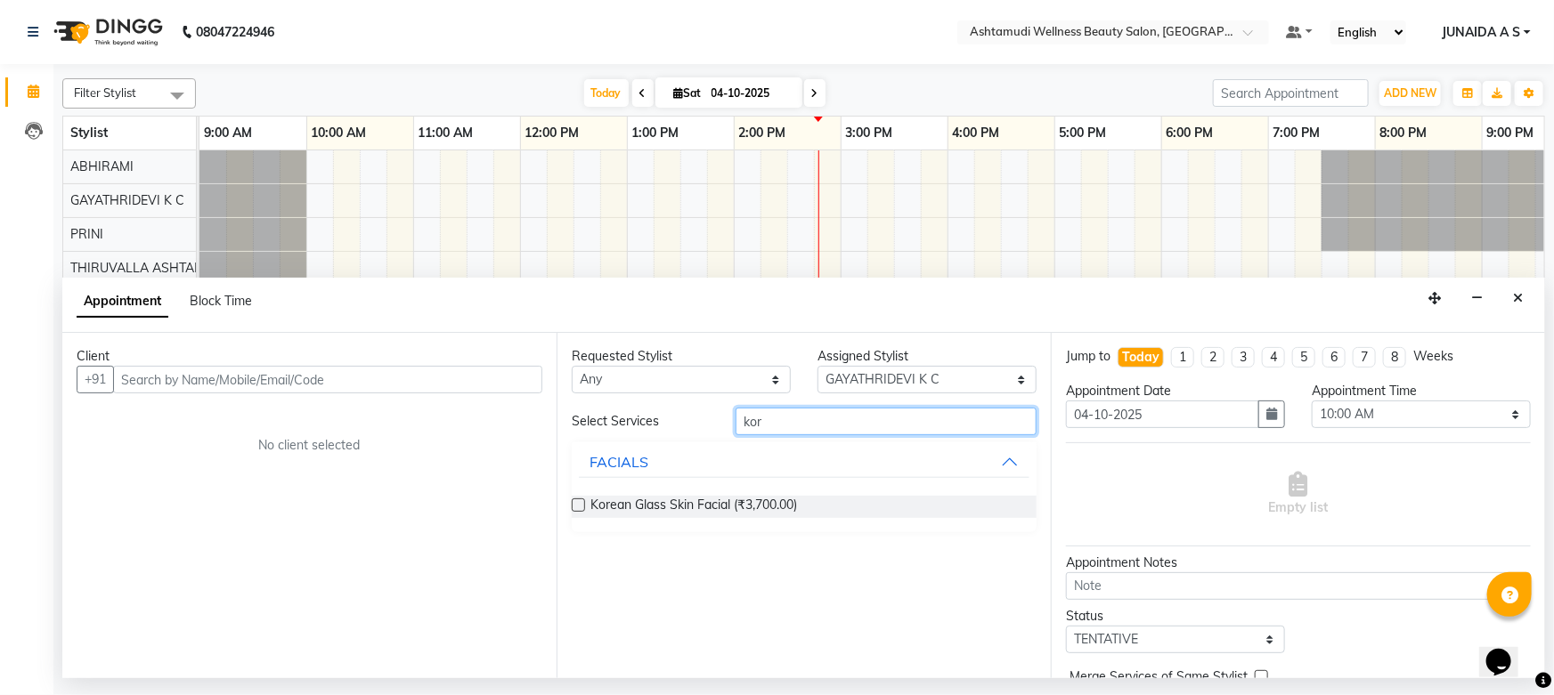
click at [611, 403] on div "Requested Stylist Any ABHIRAMI Arya Eshani GAYATHRIDEVI K C Jisna KHEM MAYA MAY…" at bounding box center [803, 505] width 494 height 345
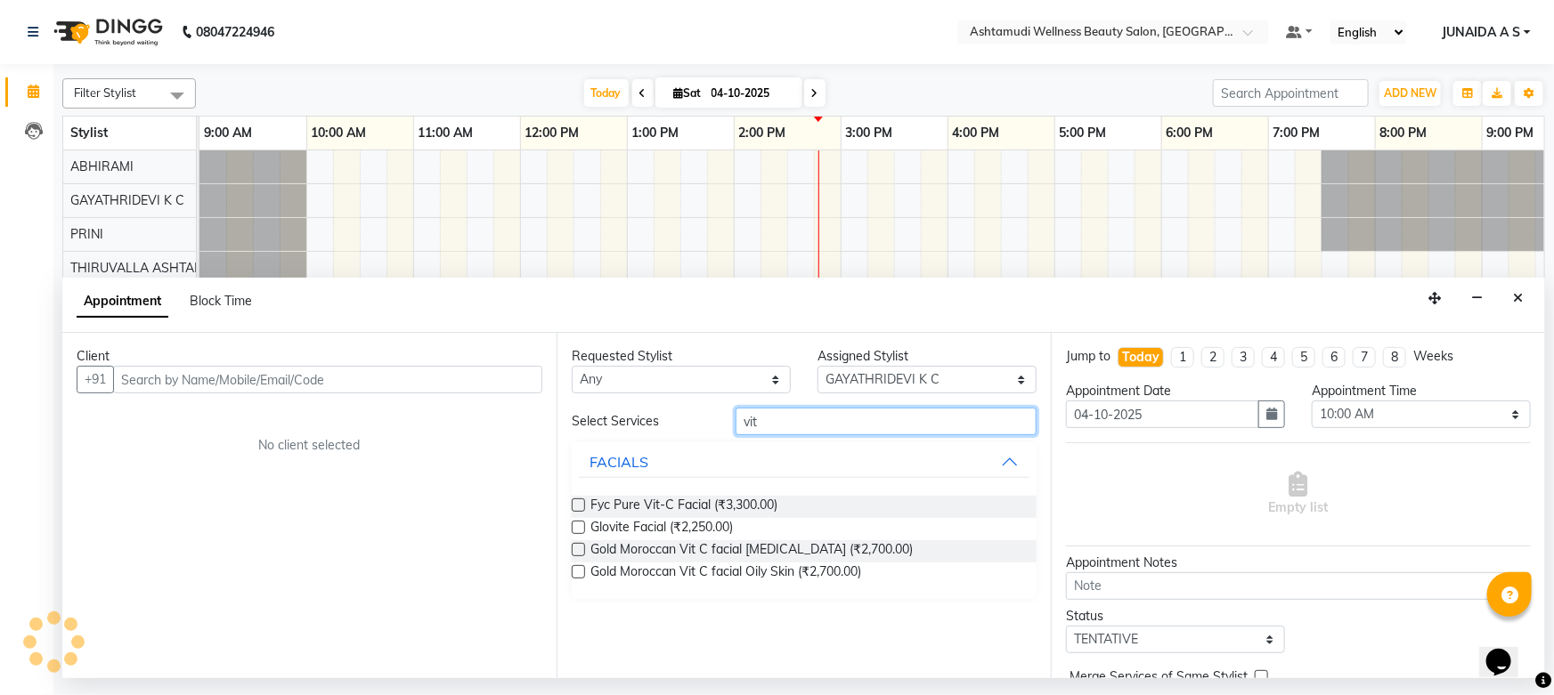
type input "vit"
drag, startPoint x: 780, startPoint y: 431, endPoint x: 514, endPoint y: 419, distance: 266.4
click at [514, 419] on div "Client +91 No client selected Requested Stylist Any ABHIRAMI Arya Eshani GAYATH…" at bounding box center [803, 505] width 1482 height 345
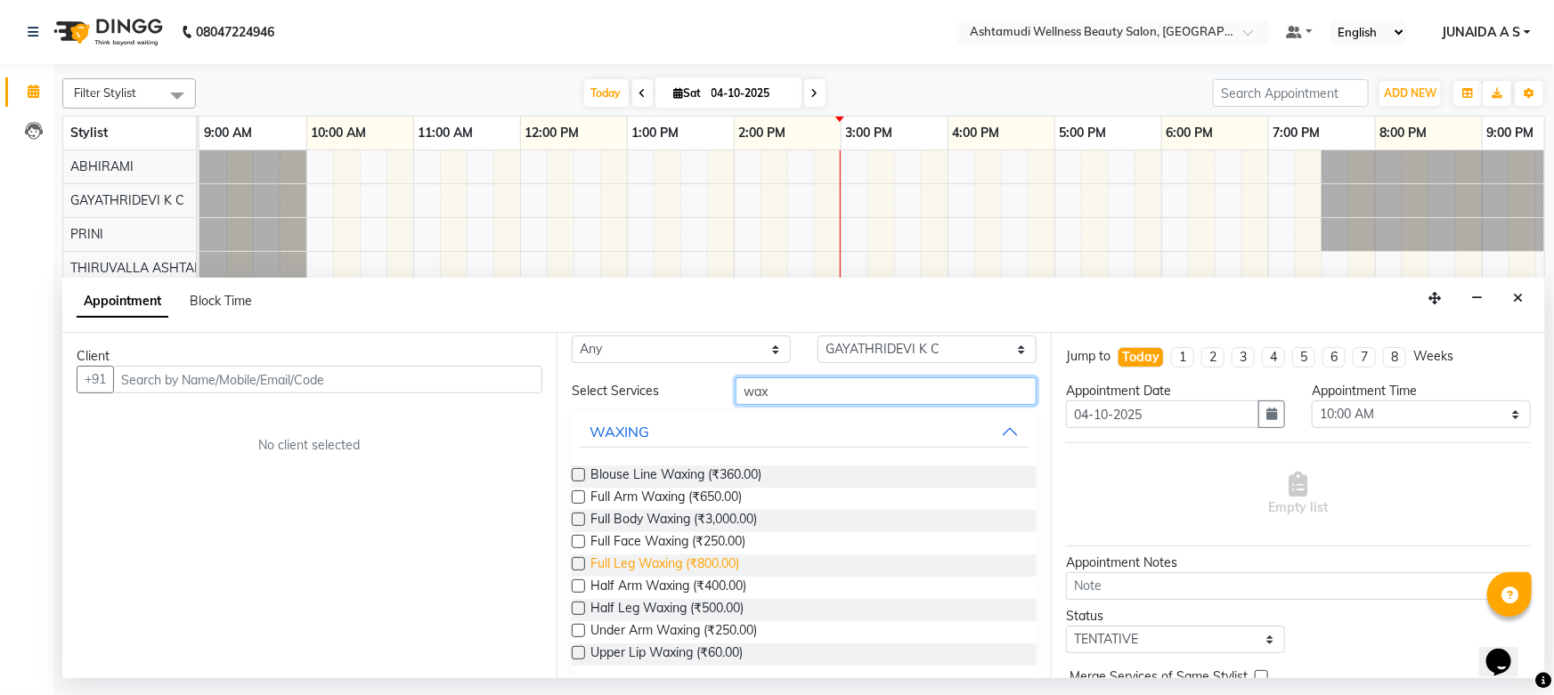
scroll to position [45, 0]
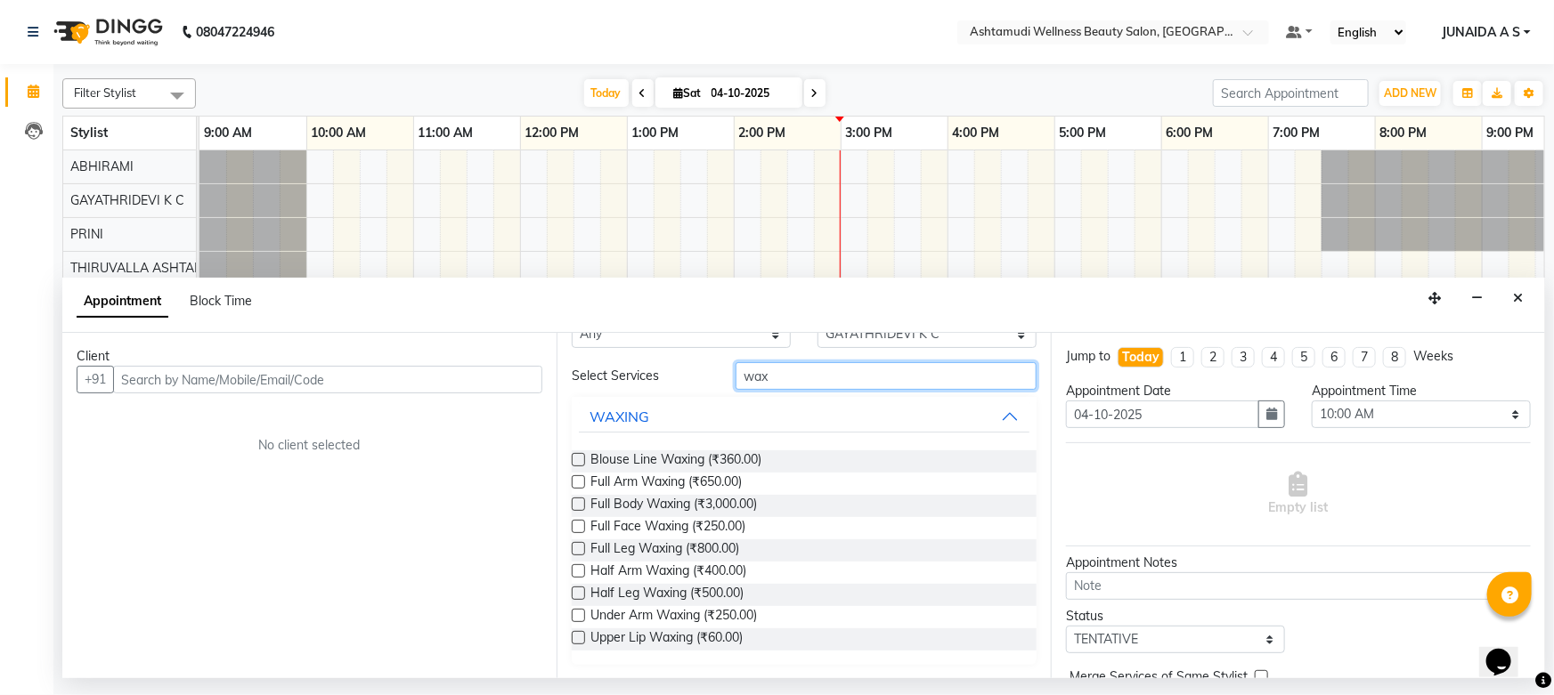
type input "wax"
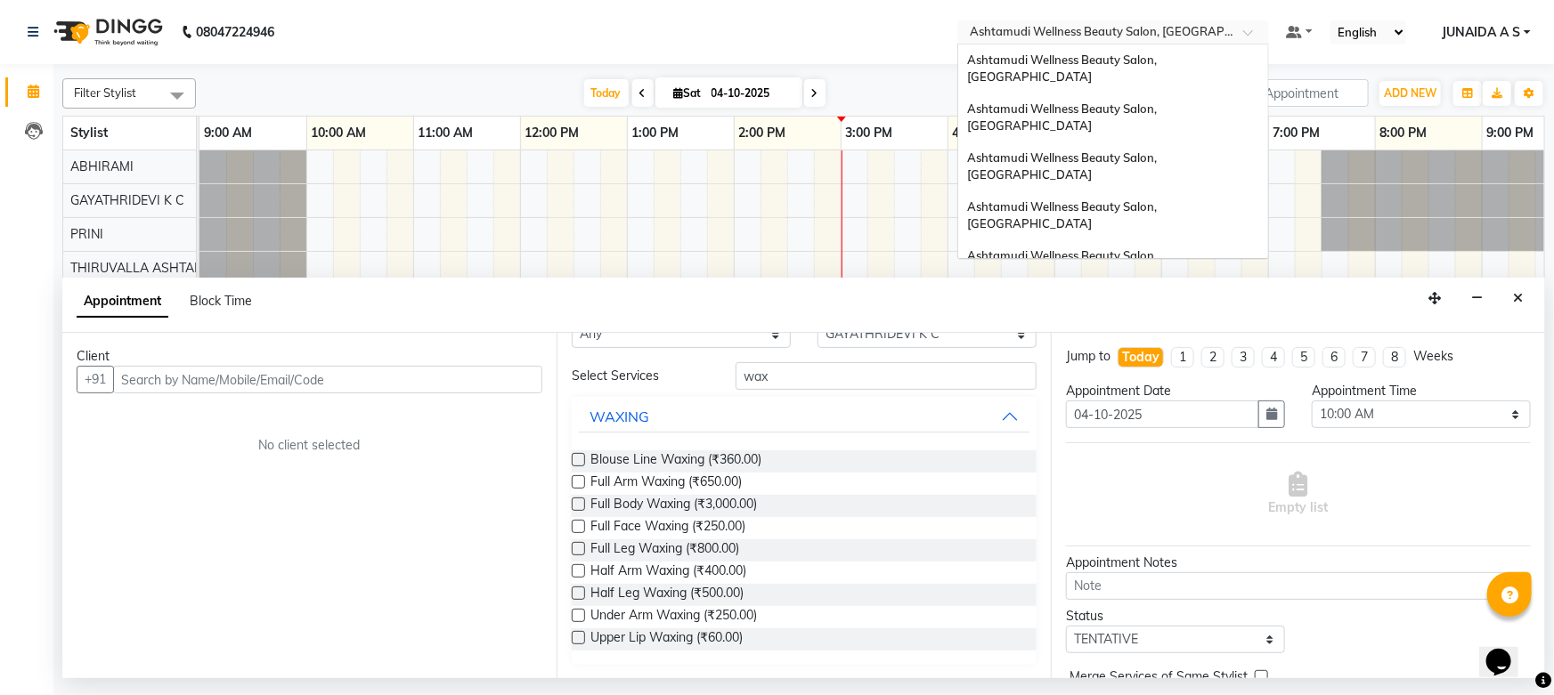
click at [1084, 41] on input "text" at bounding box center [1095, 34] width 258 height 18
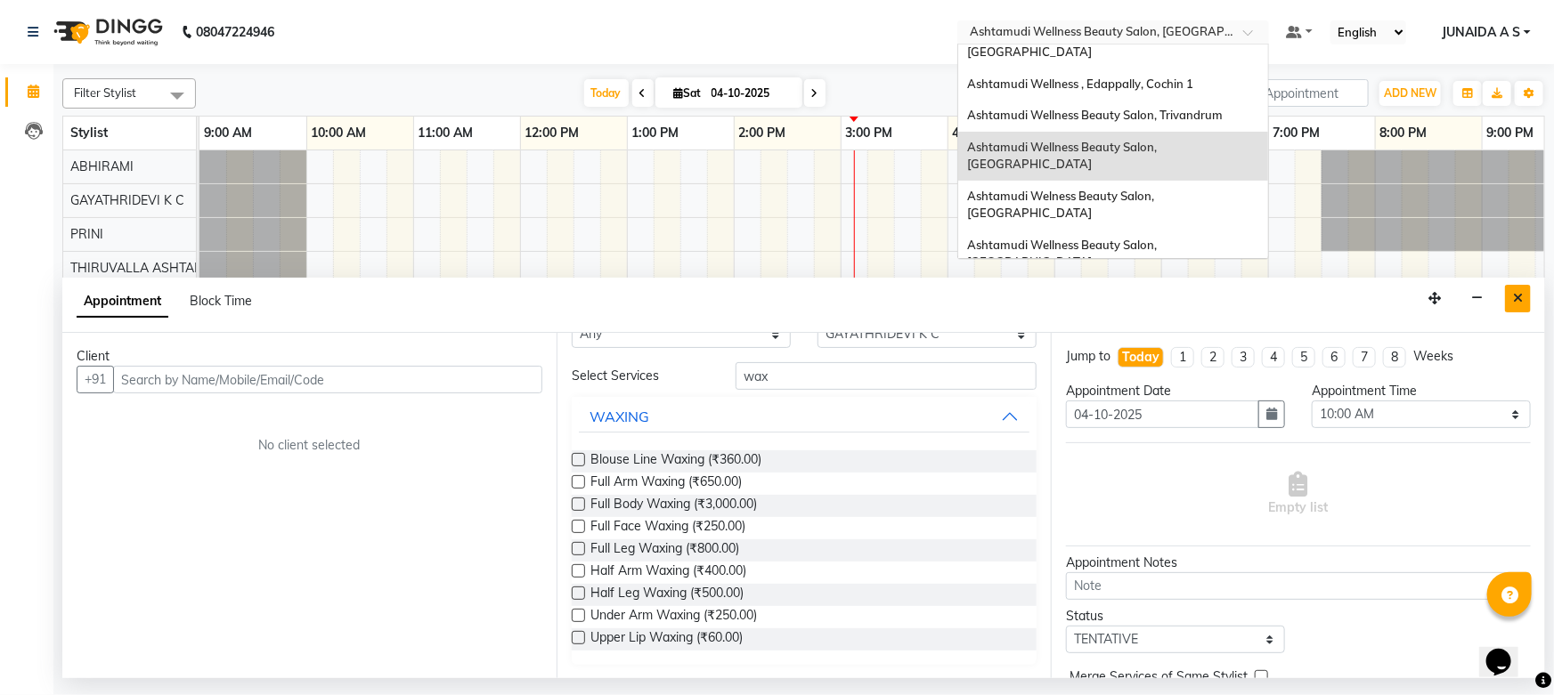
click at [1516, 301] on icon "Close" at bounding box center [1518, 298] width 10 height 12
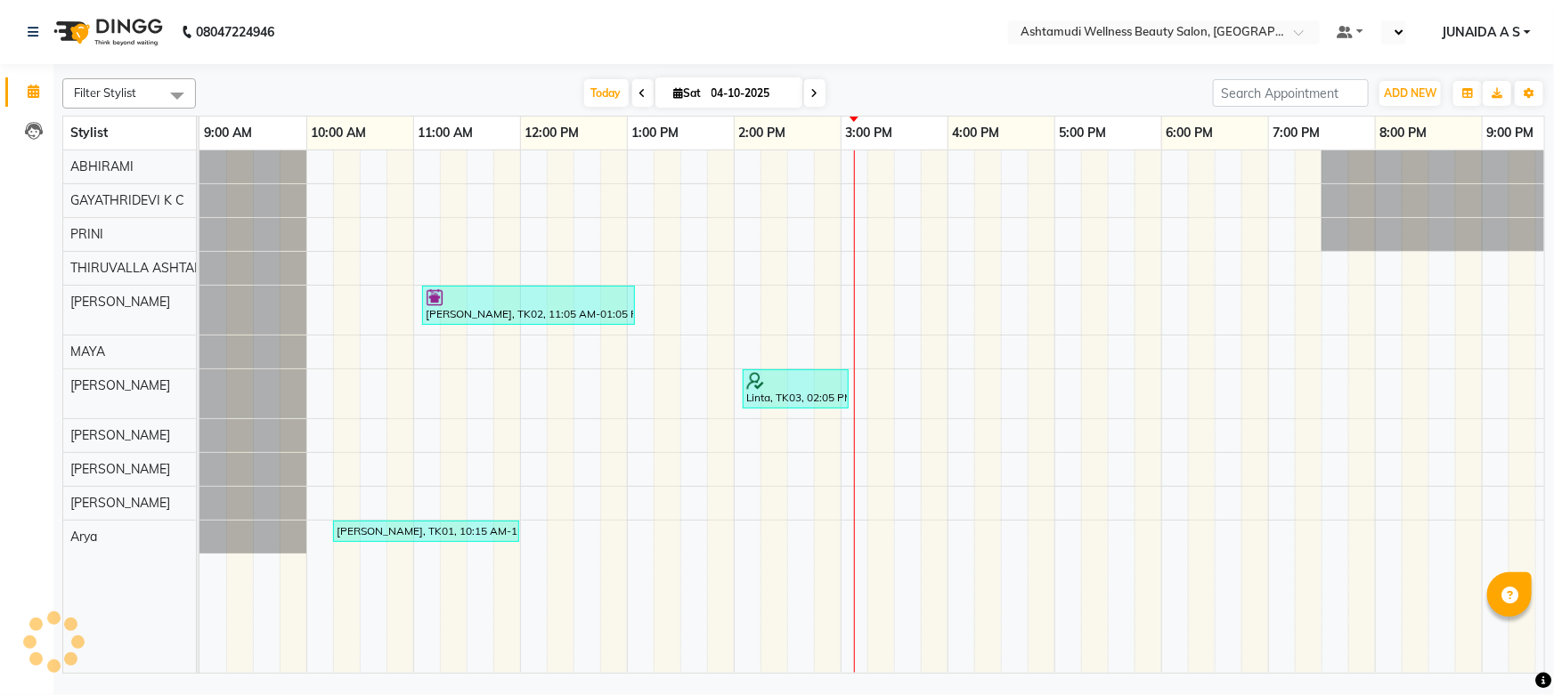
select select "en"
